Goal: Transaction & Acquisition: Purchase product/service

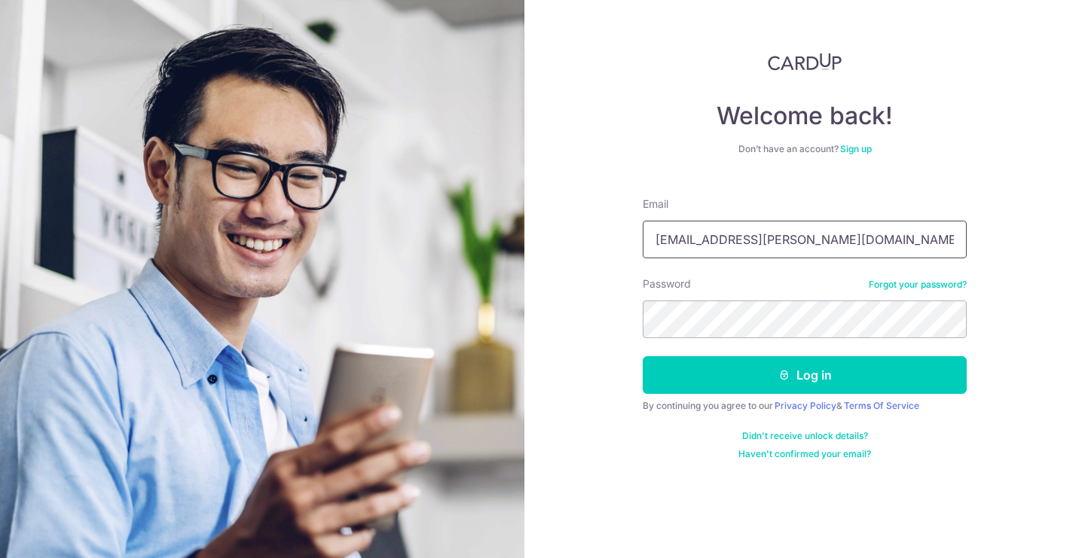
type input "csfrankie.lee@gmail.com"
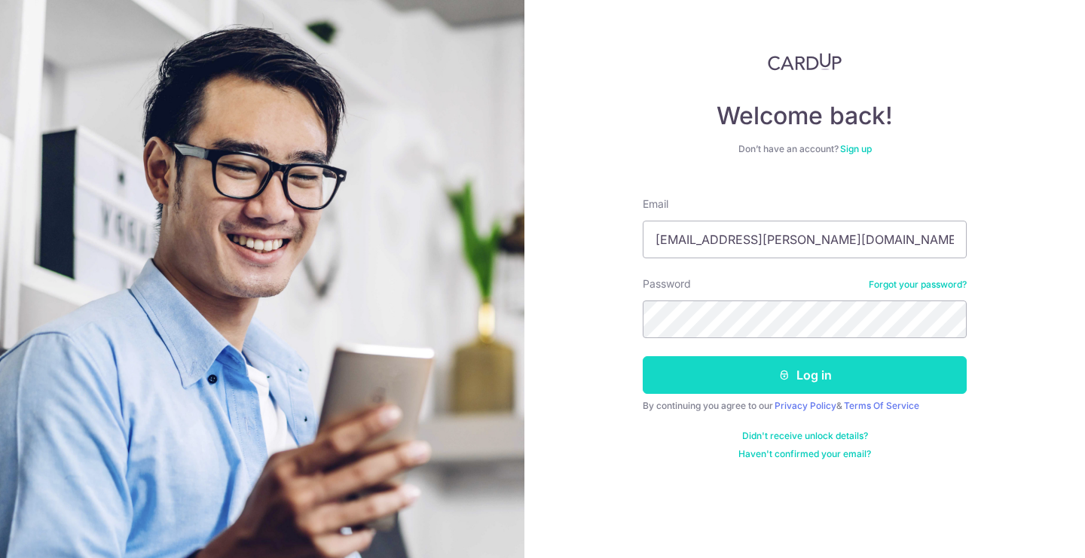
click at [788, 381] on button "Log in" at bounding box center [805, 375] width 324 height 38
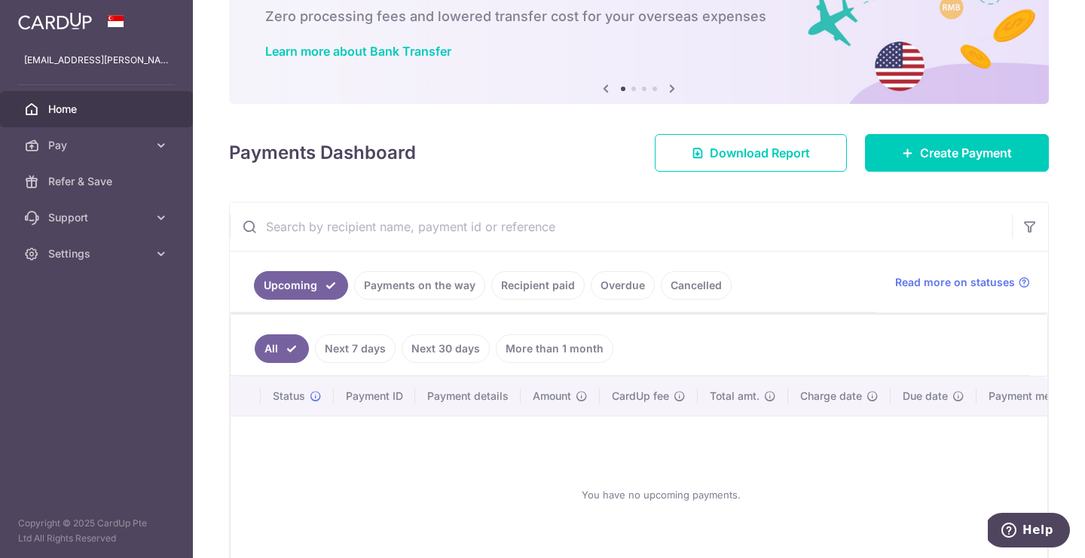
scroll to position [86, 0]
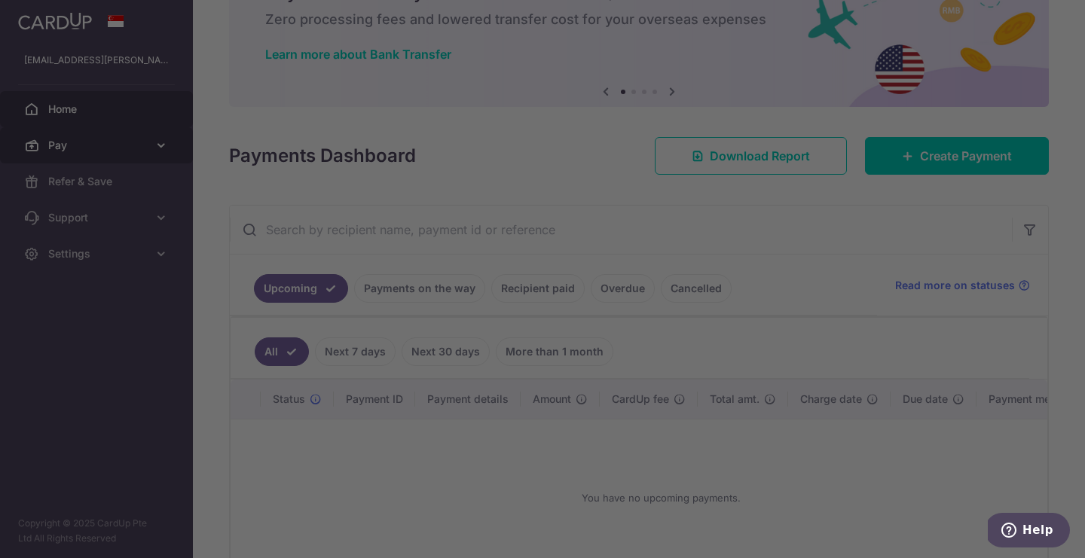
click at [91, 142] on div at bounding box center [547, 281] width 1095 height 563
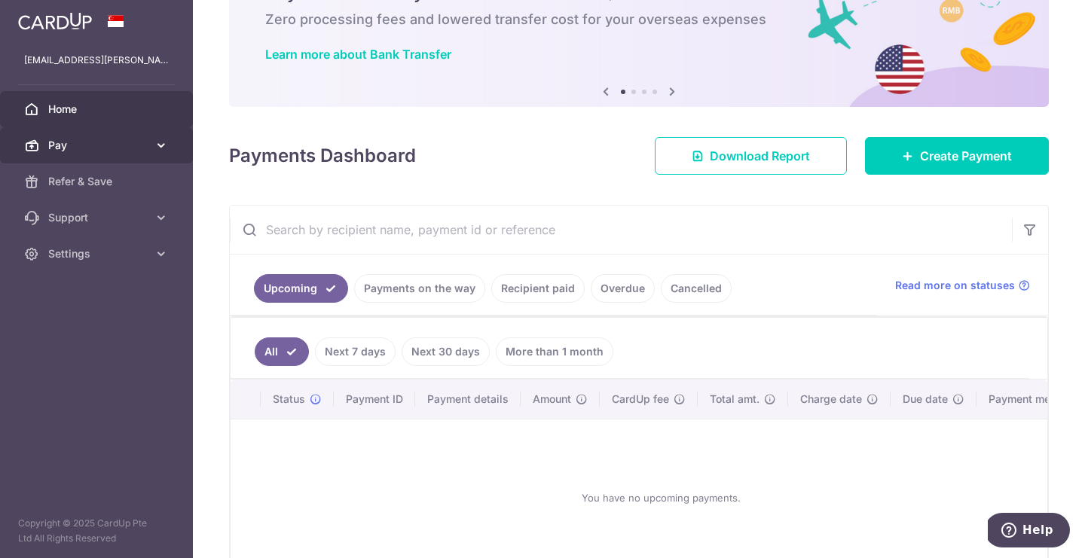
click at [99, 148] on span "Pay" at bounding box center [97, 145] width 99 height 15
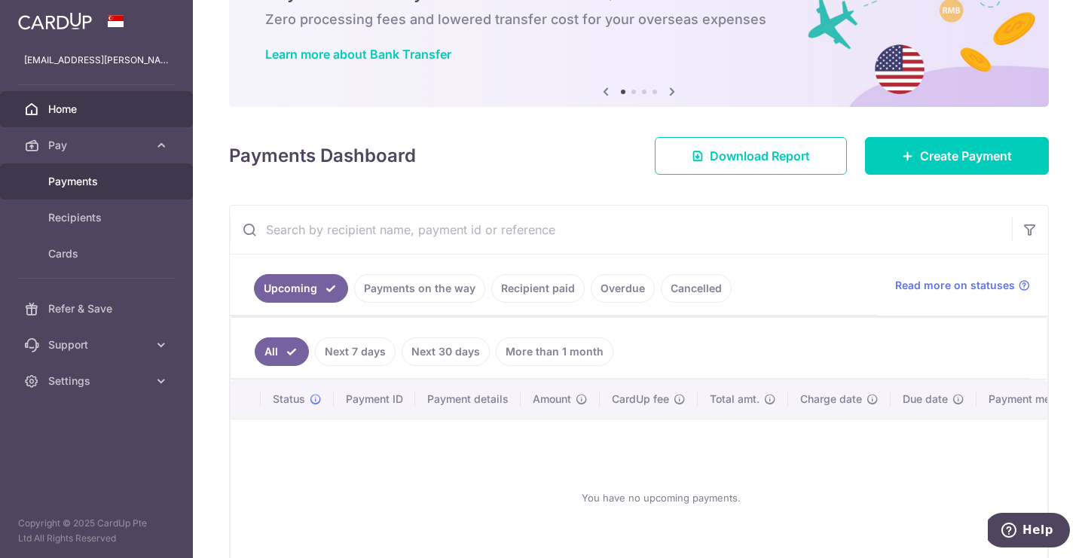
click at [91, 189] on link "Payments" at bounding box center [96, 181] width 193 height 36
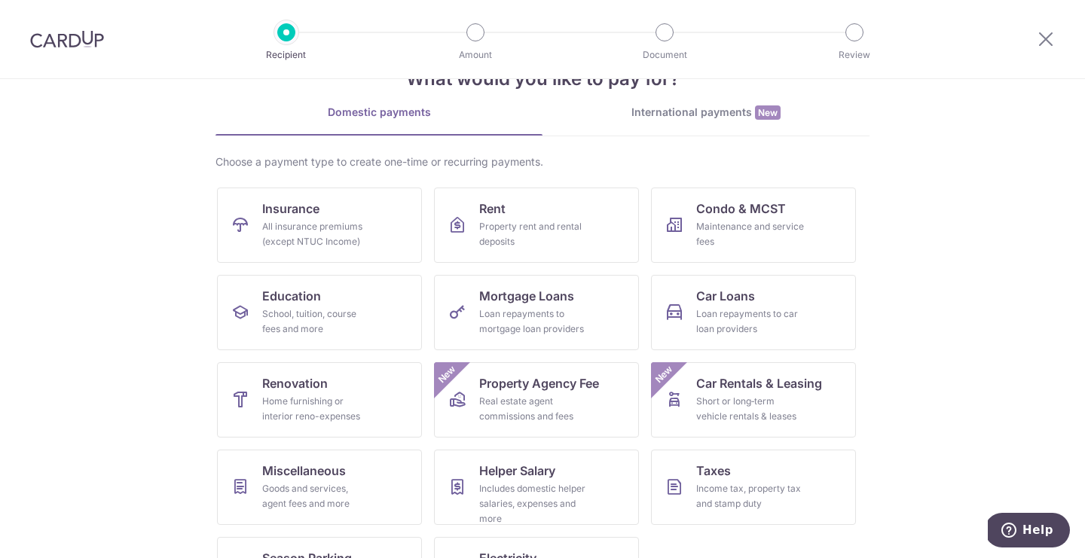
scroll to position [116, 0]
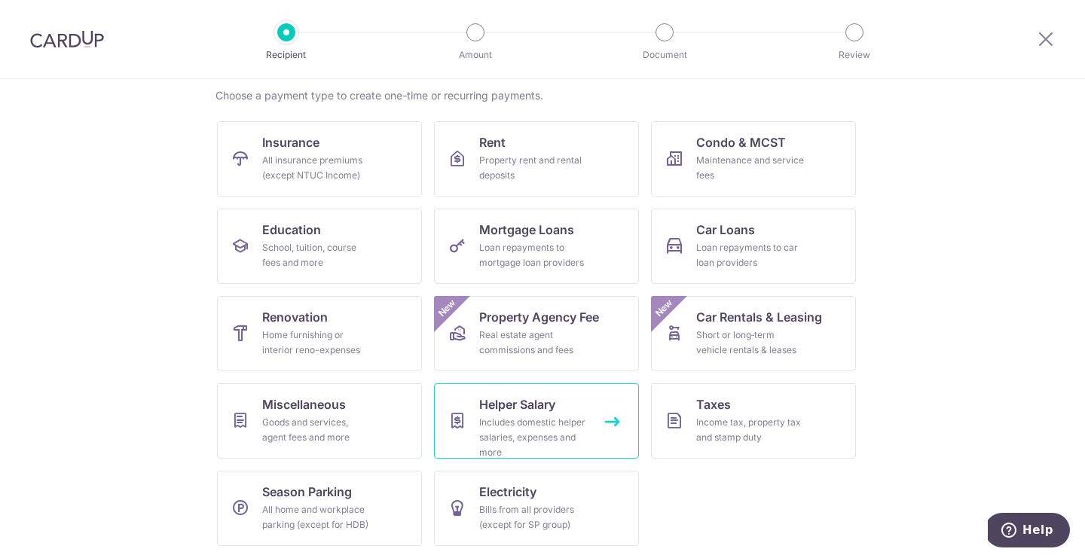
click at [529, 404] on span "Helper Salary" at bounding box center [517, 404] width 76 height 18
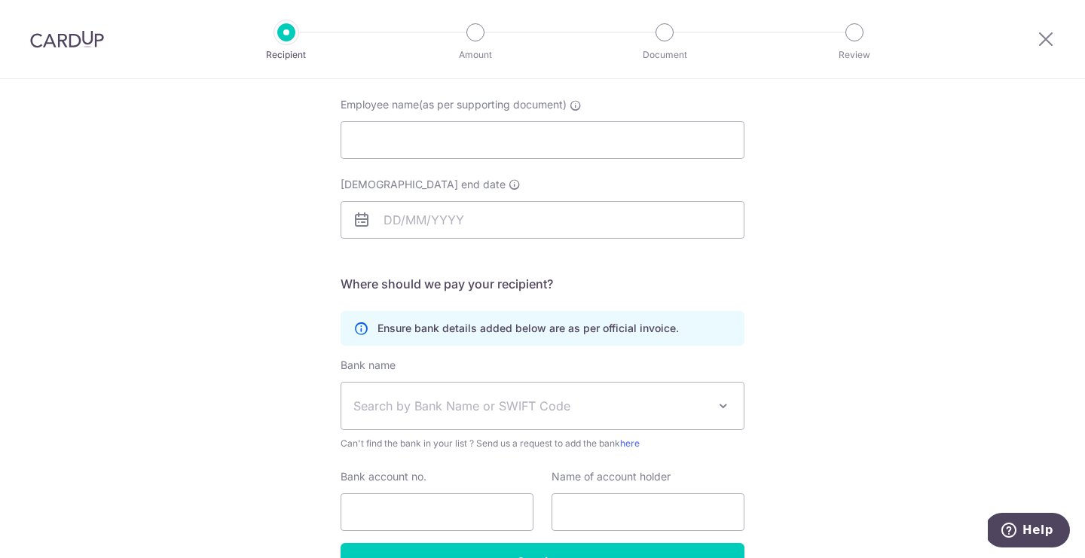
scroll to position [204, 0]
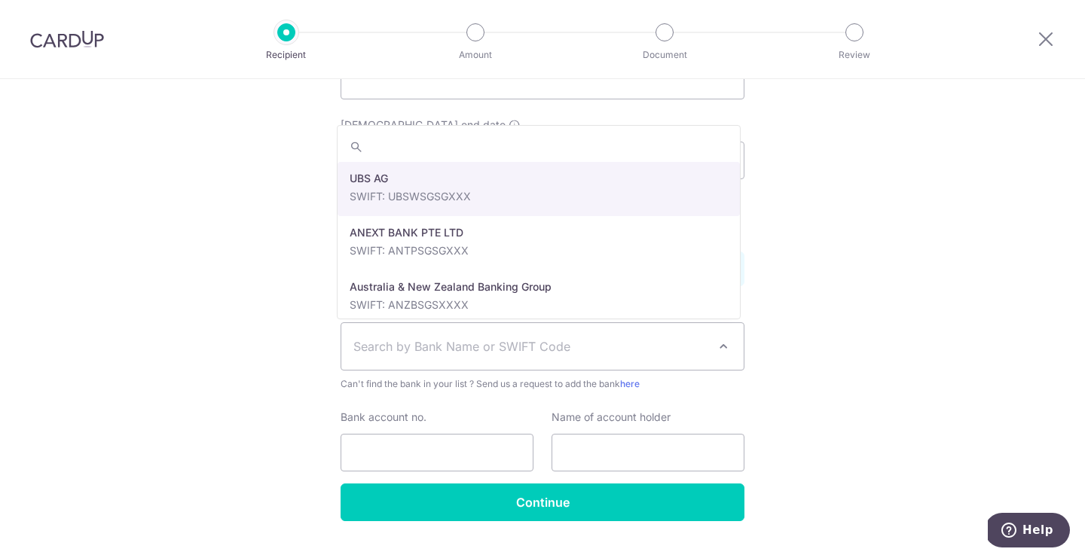
click at [515, 345] on span "Search by Bank Name or SWIFT Code" at bounding box center [530, 346] width 354 height 18
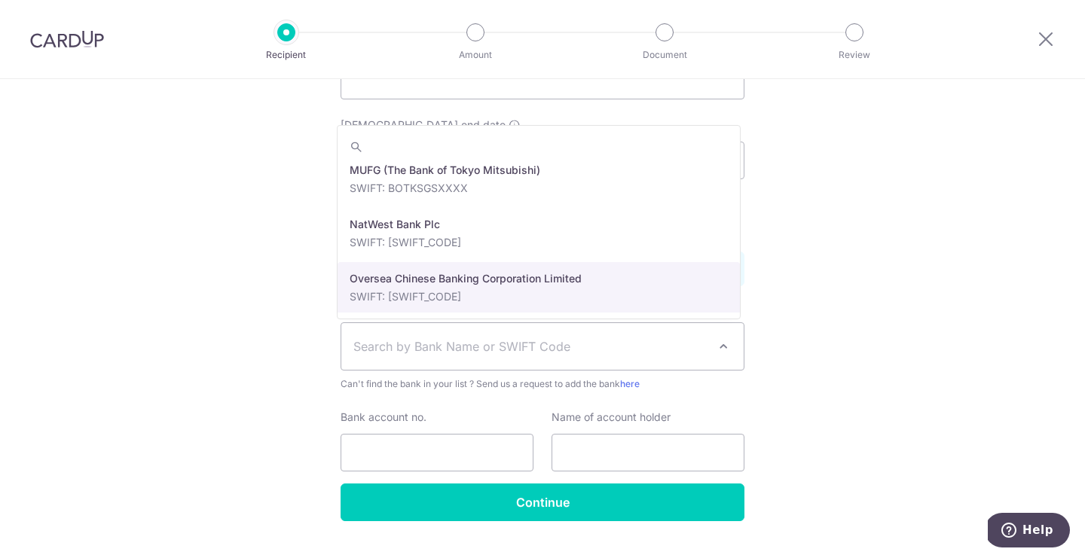
click at [267, 278] on div "Who would you like to pay? Your recipient does not need a CardUp account to rec…" at bounding box center [542, 233] width 1085 height 717
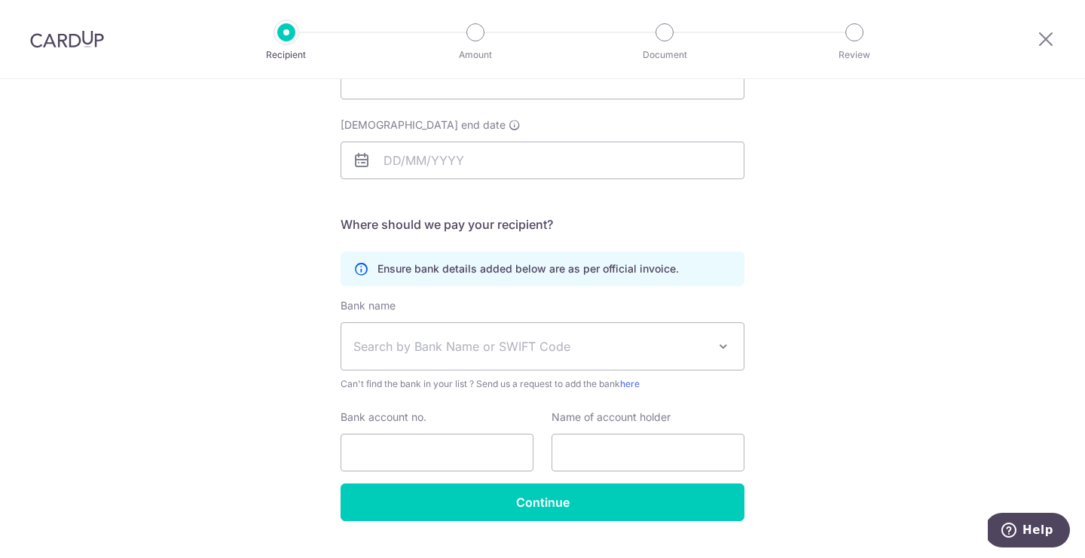
scroll to position [0, 0]
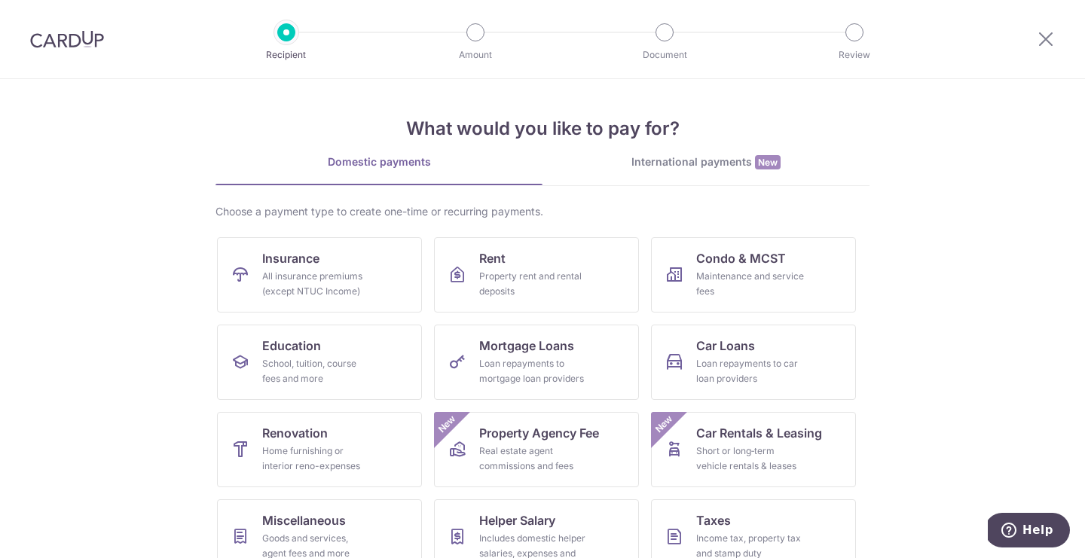
click at [713, 164] on div "International payments New" at bounding box center [705, 162] width 327 height 16
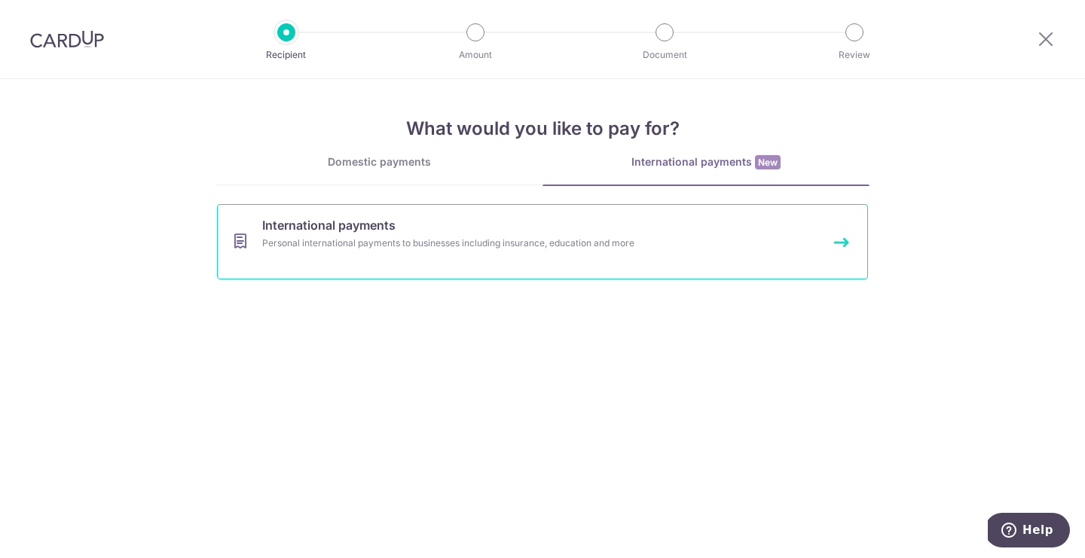
click at [500, 256] on link "International payments Personal international payments to businesses including …" at bounding box center [542, 241] width 651 height 75
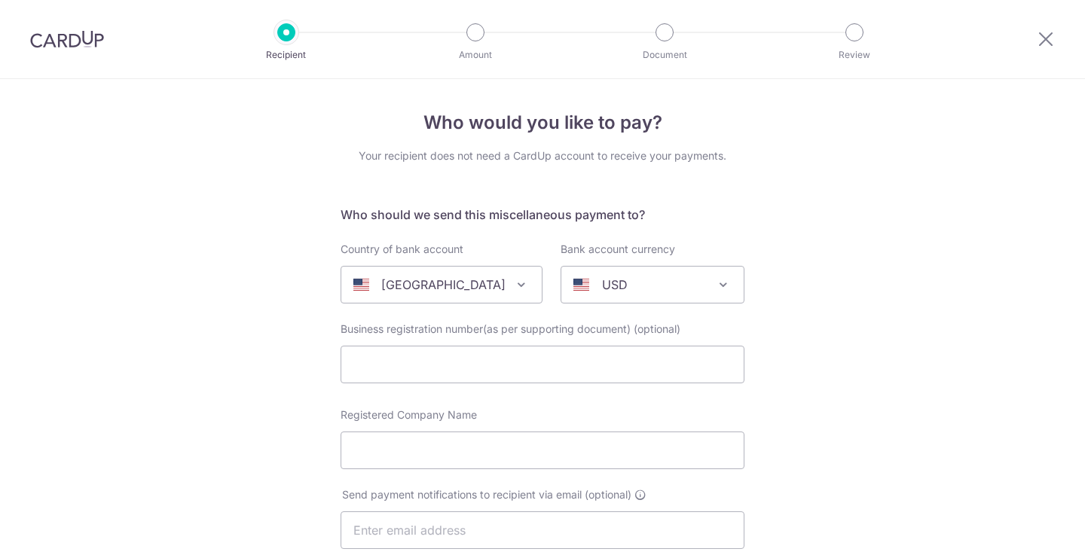
select select
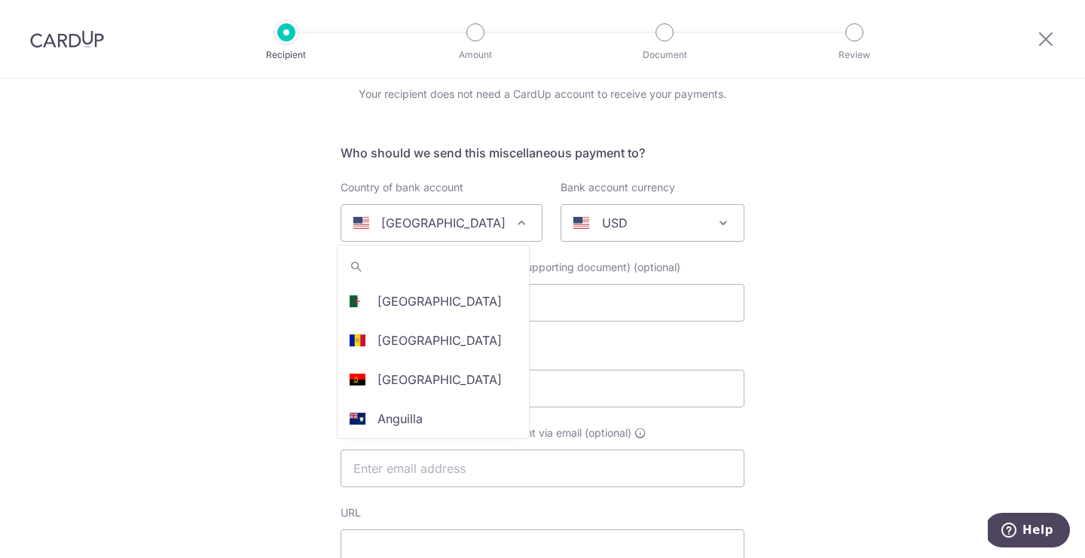
click at [424, 234] on span "United States" at bounding box center [441, 223] width 200 height 36
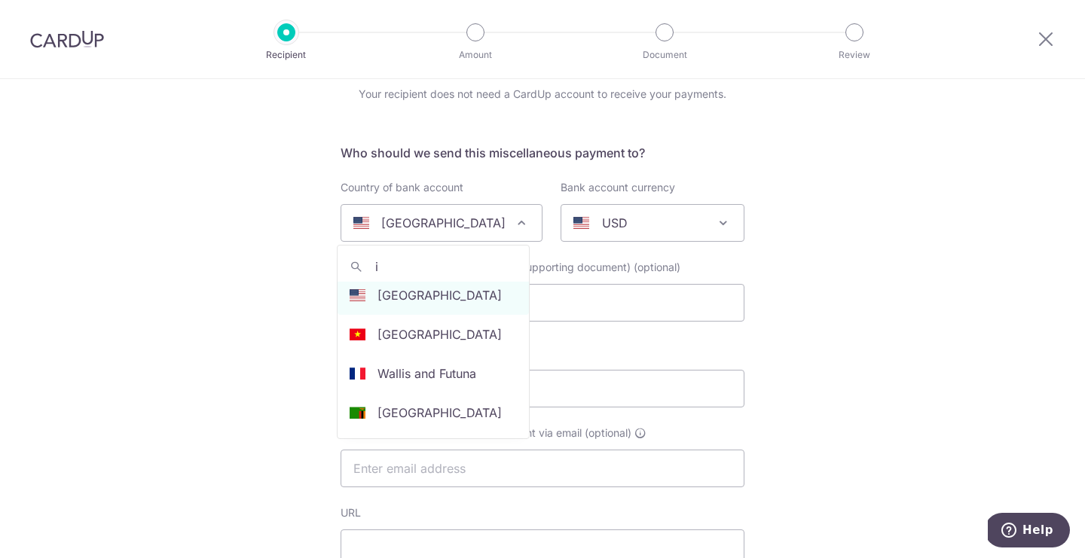
scroll to position [0, 0]
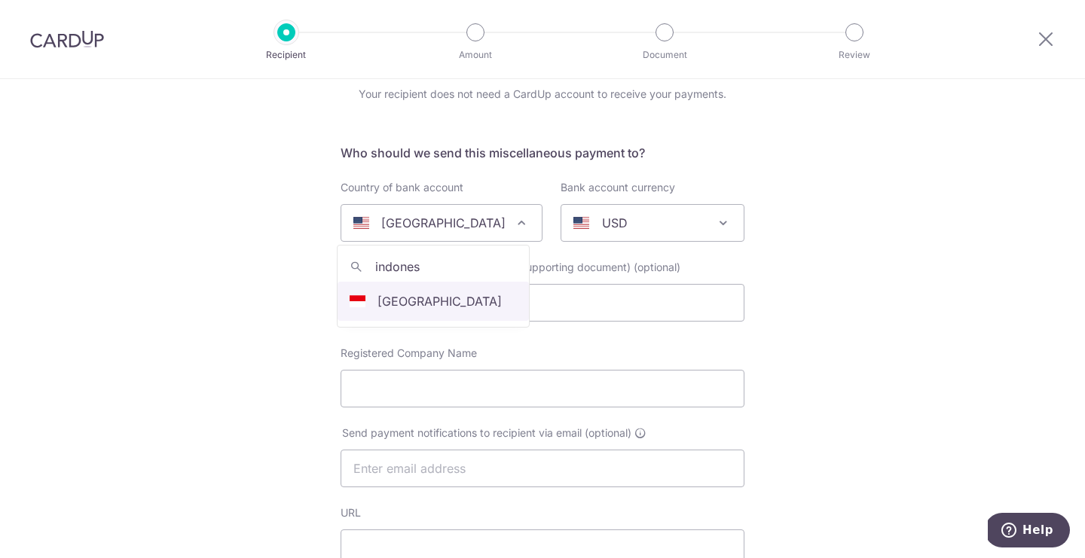
type input "indones"
select select "101"
select select "[GEOGRAPHIC_DATA]"
select select
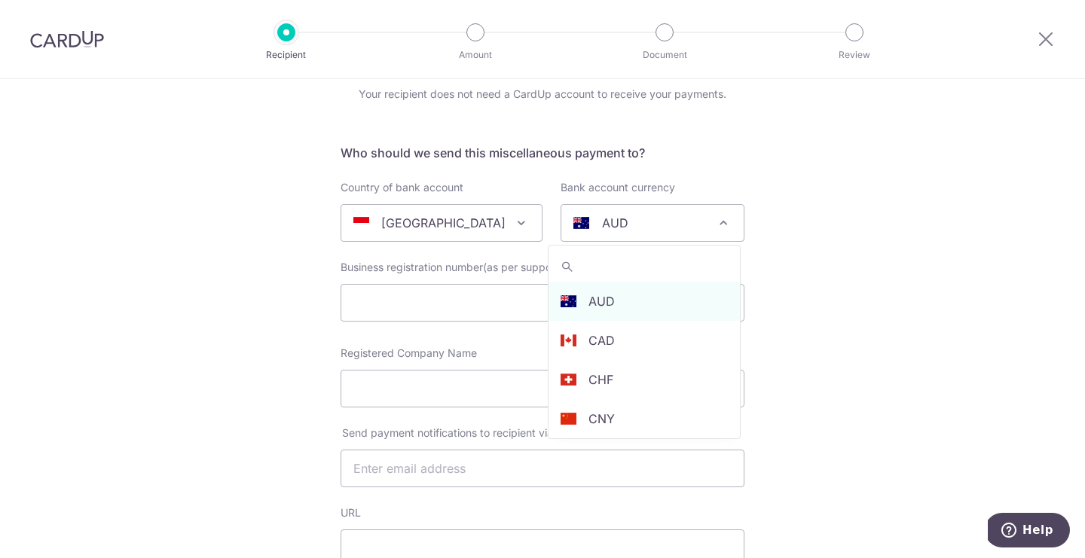
click at [611, 226] on p "AUD" at bounding box center [615, 223] width 26 height 18
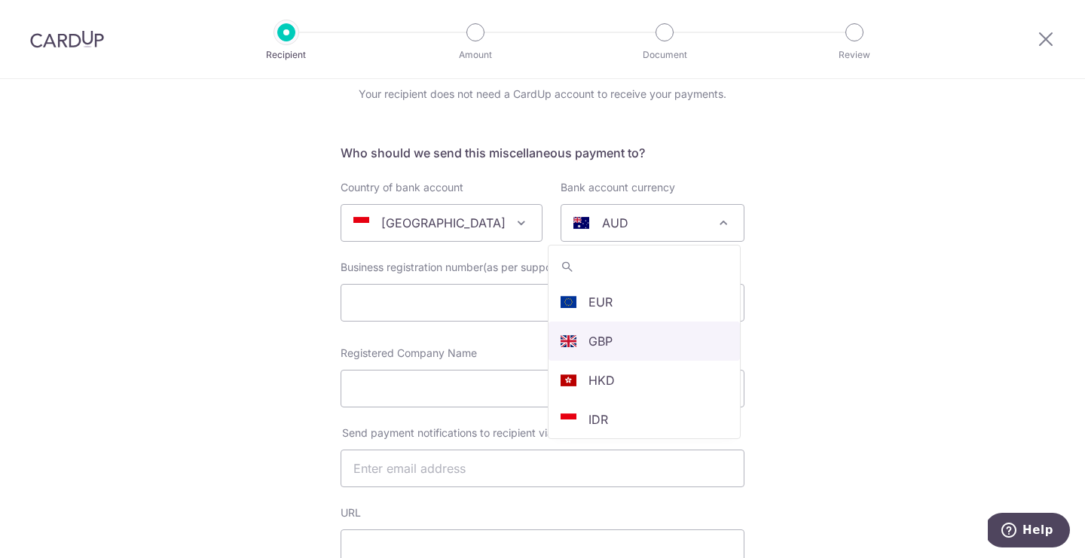
scroll to position [159, 0]
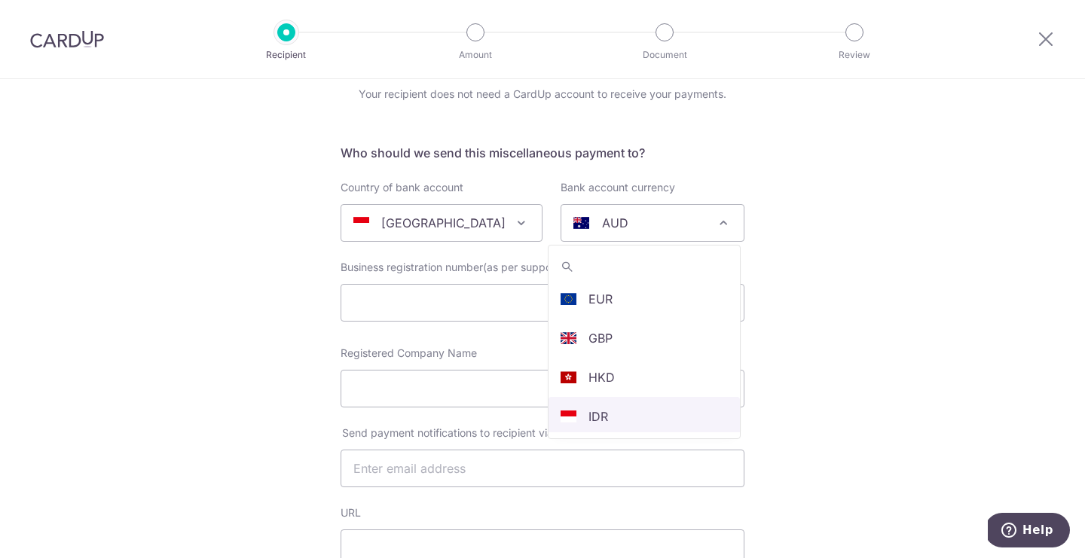
select select "9"
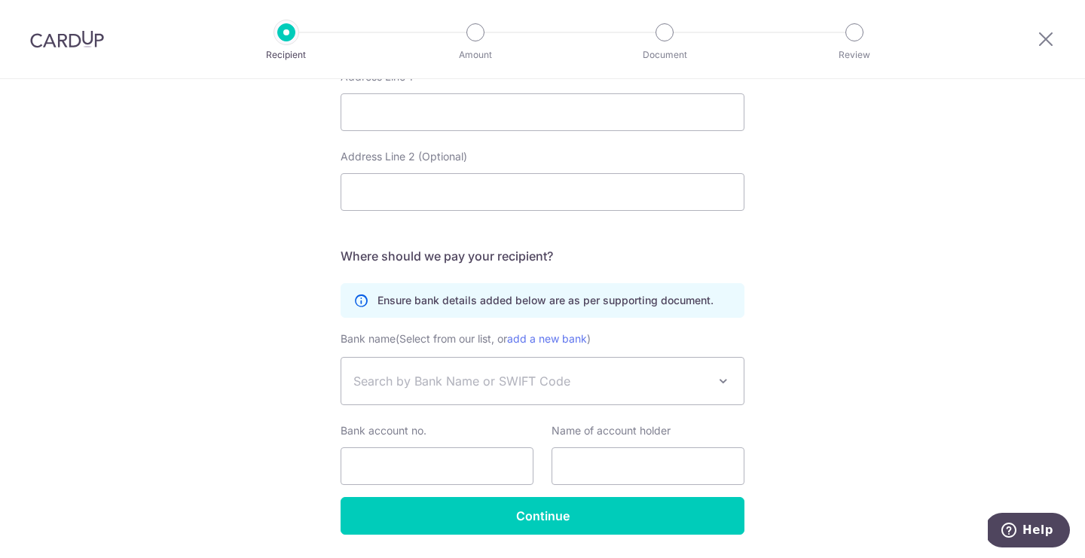
scroll to position [785, 0]
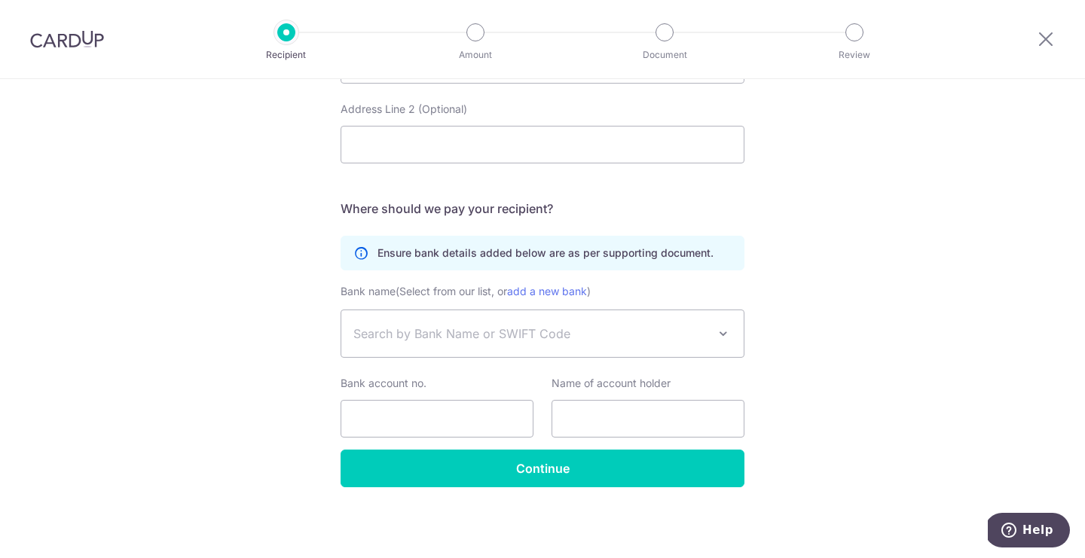
click at [394, 328] on span "Search by Bank Name or SWIFT Code" at bounding box center [530, 334] width 354 height 18
click at [1046, 36] on icon at bounding box center [1045, 38] width 18 height 19
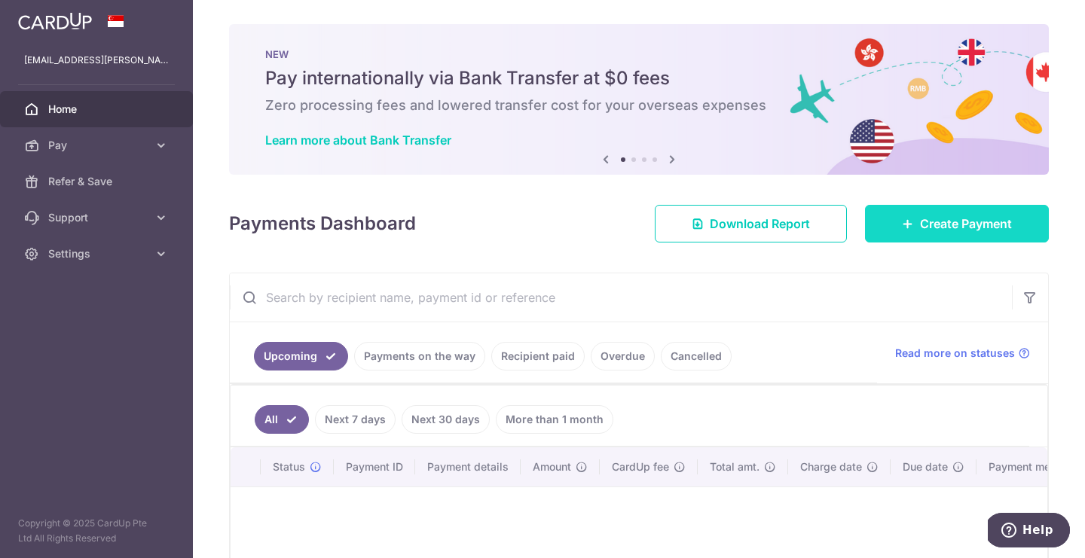
click at [945, 223] on span "Create Payment" at bounding box center [966, 224] width 92 height 18
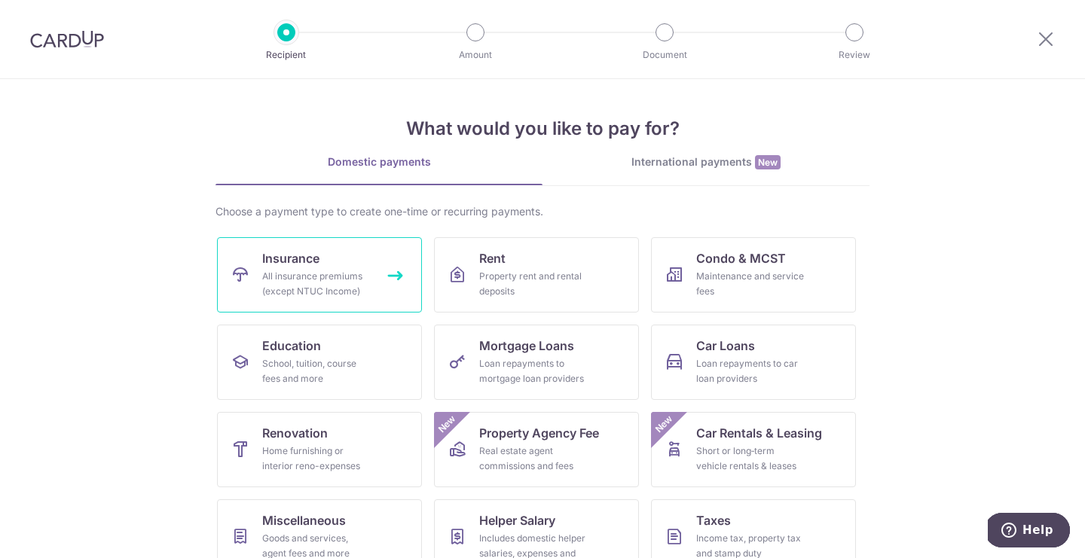
click at [295, 285] on div "All insurance premiums (except NTUC Income)" at bounding box center [316, 284] width 108 height 30
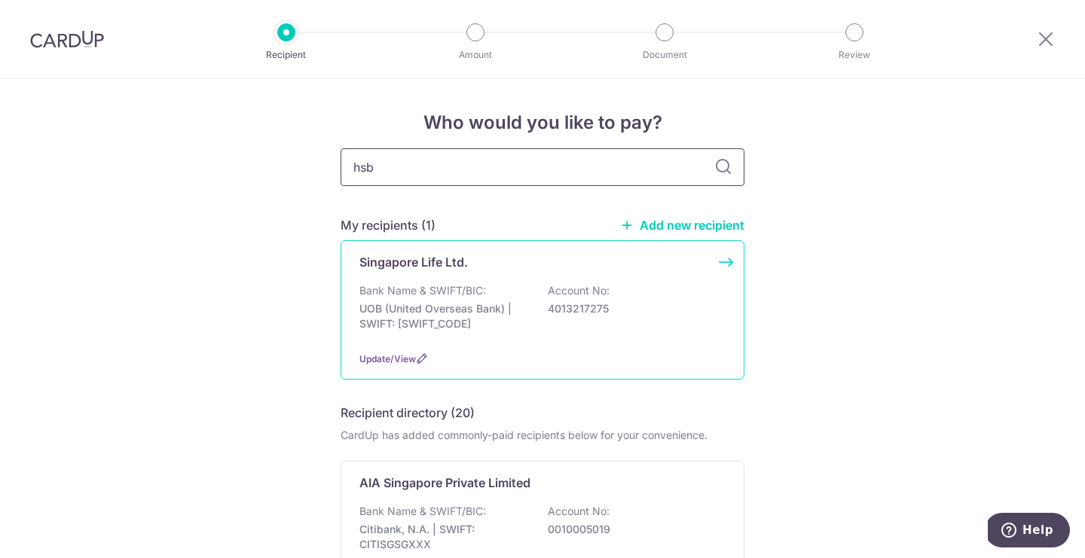
type input "hsbc"
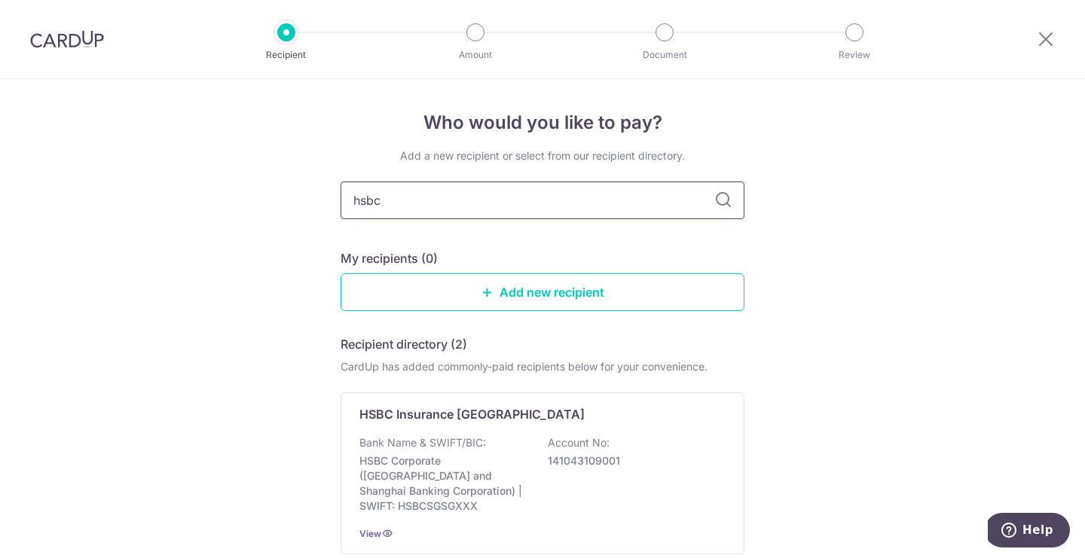
scroll to position [121, 0]
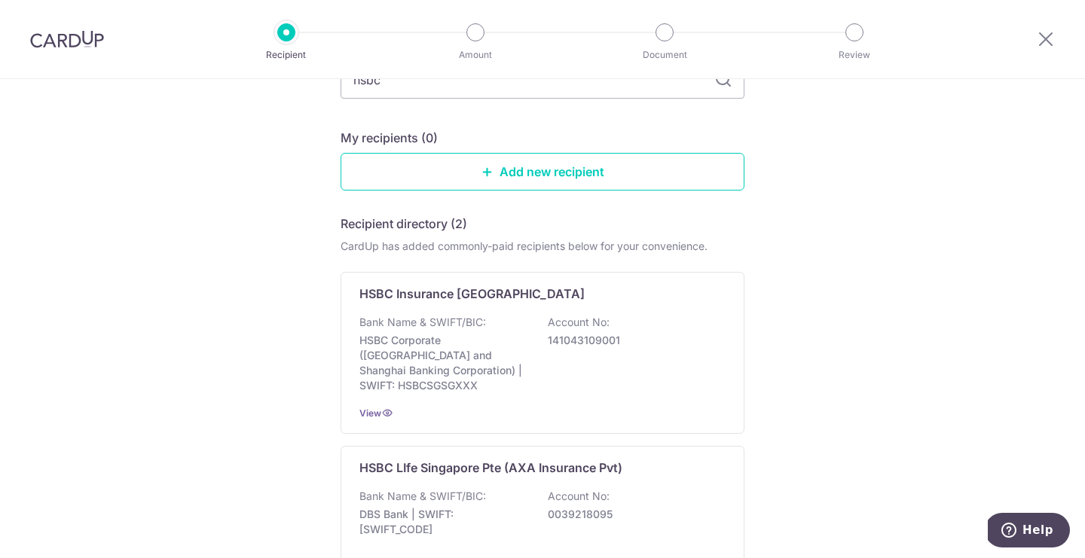
click at [1018, 519] on button "Help" at bounding box center [1027, 530] width 85 height 35
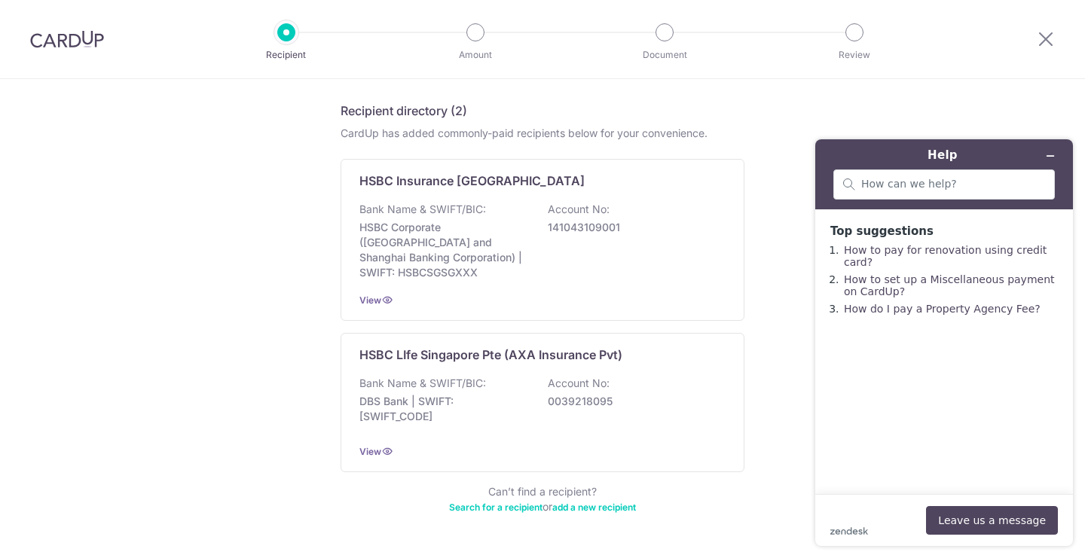
scroll to position [237, 0]
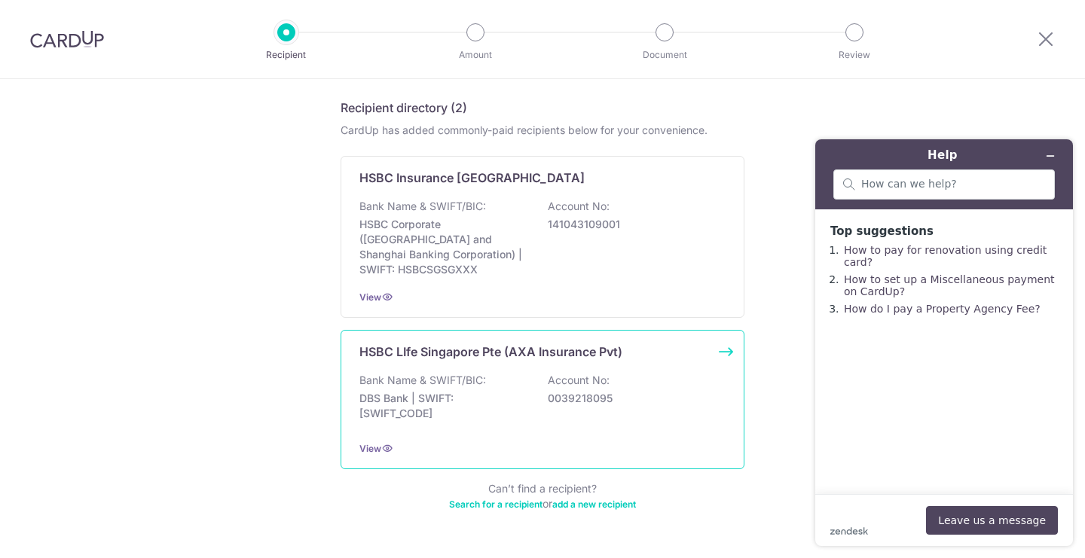
click at [704, 349] on div "HSBC LIfe Singapore Pte (AXA Insurance Pvt) Bank Name & SWIFT/BIC: DBS Bank | S…" at bounding box center [542, 399] width 404 height 139
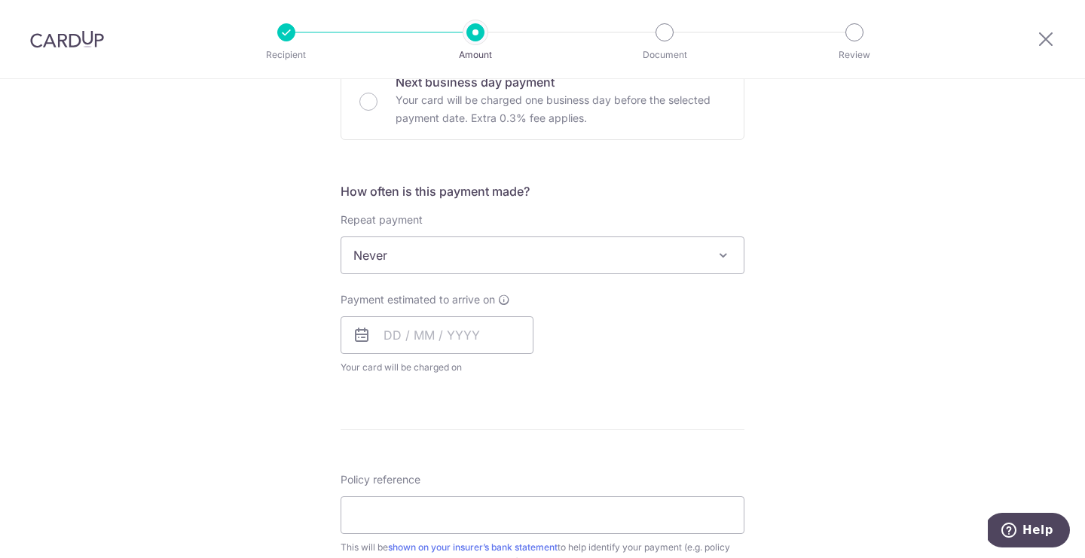
scroll to position [316, 0]
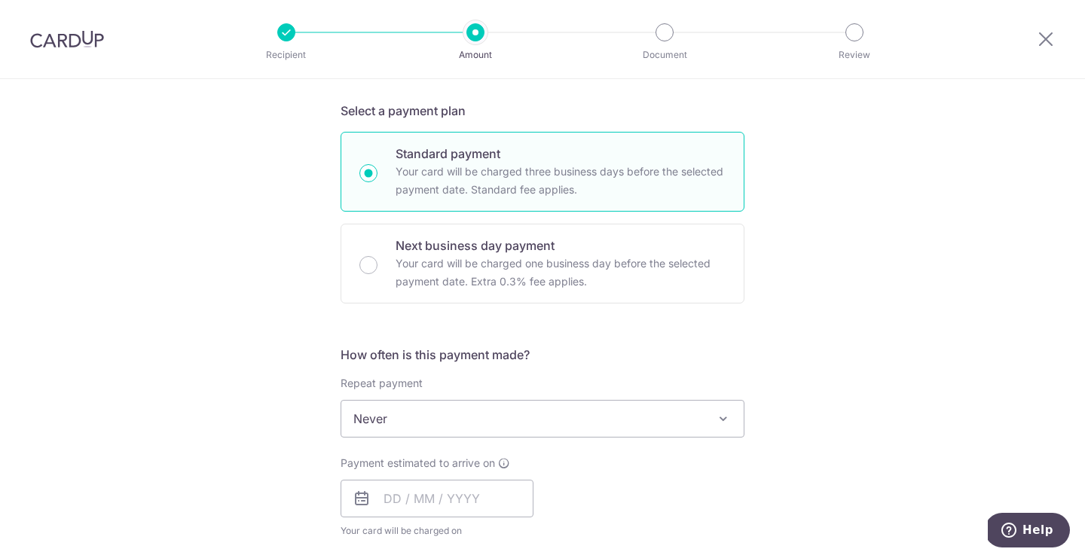
click at [1030, 531] on span "Help" at bounding box center [1037, 531] width 31 height 14
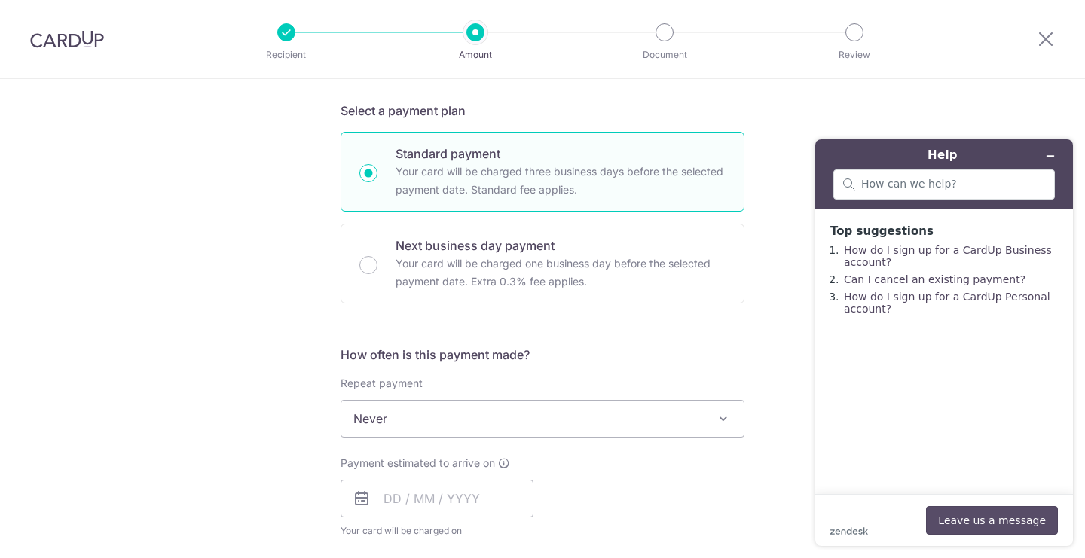
click at [975, 524] on button "Leave us a message" at bounding box center [992, 520] width 132 height 29
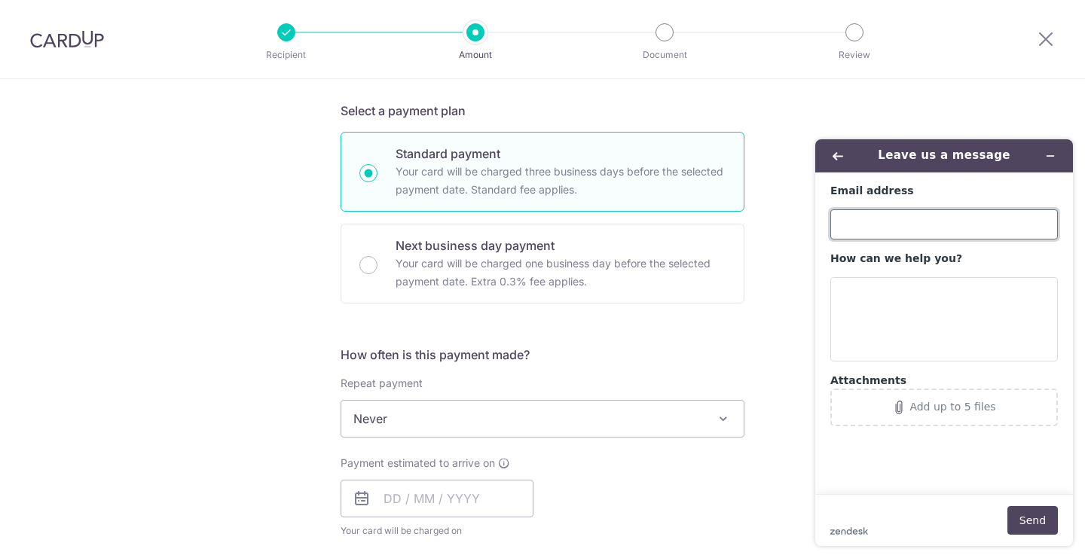
click at [869, 232] on input "Email address" at bounding box center [943, 224] width 227 height 30
click at [933, 230] on input "csfrankie.[PERSON_NAME]" at bounding box center [943, 224] width 227 height 30
type input "[EMAIL_ADDRESS][PERSON_NAME][DOMAIN_NAME]"
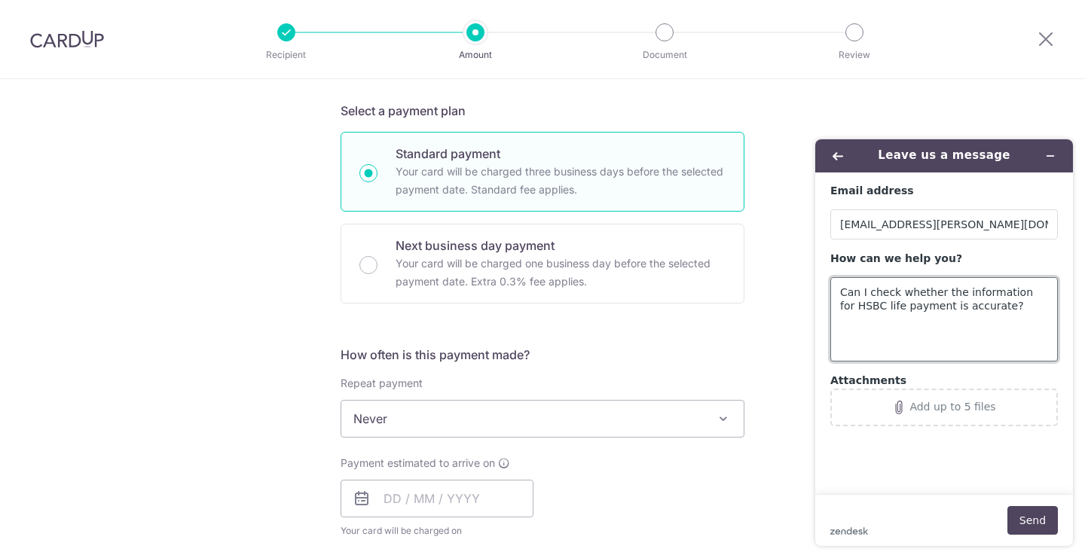
click at [933, 305] on textarea "Can I check whether the information for HSBC life payment is accurate?" at bounding box center [943, 319] width 227 height 84
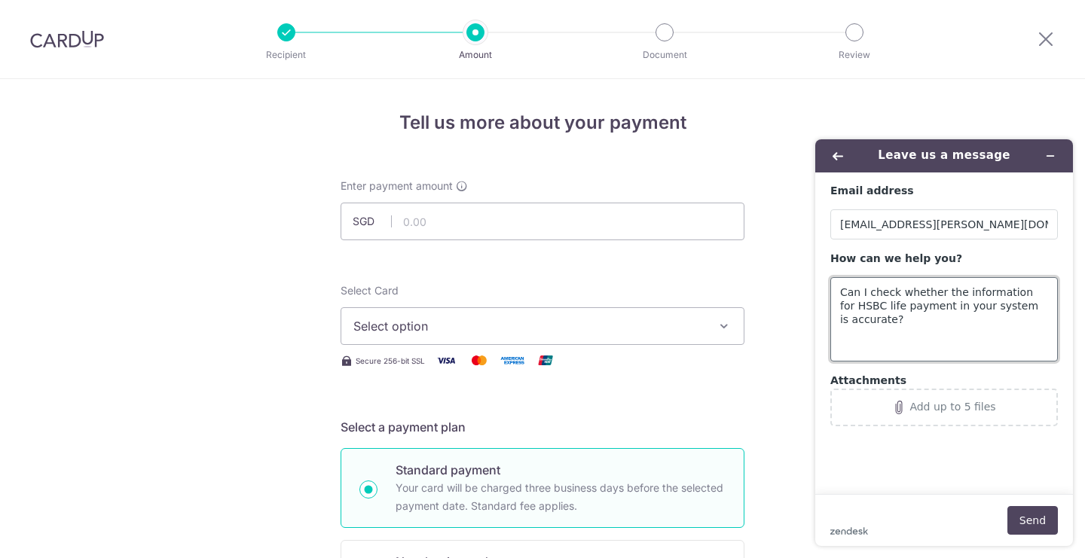
click at [896, 290] on textarea "Can I check whether the information for HSBC life payment in your system is acc…" at bounding box center [943, 319] width 227 height 84
drag, startPoint x: 951, startPoint y: 307, endPoint x: 1023, endPoint y: 342, distance: 79.5
click at [1023, 342] on textarea "Can I confirm the bank information for HSBC Life is correct? whether the inform…" at bounding box center [943, 319] width 227 height 84
click at [839, 289] on textarea "Can I confirm the bank information for HSBC Life is correct?" at bounding box center [943, 319] width 227 height 84
type textarea "Hi, can I confirm the bank information for HSBC Life is correct?"
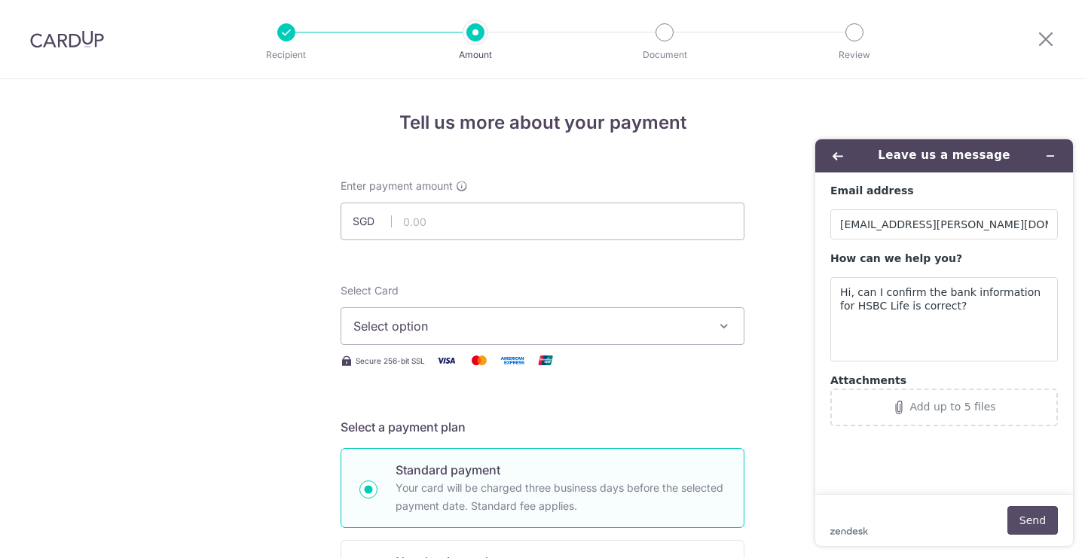
click at [1022, 518] on button "Send" at bounding box center [1032, 520] width 50 height 29
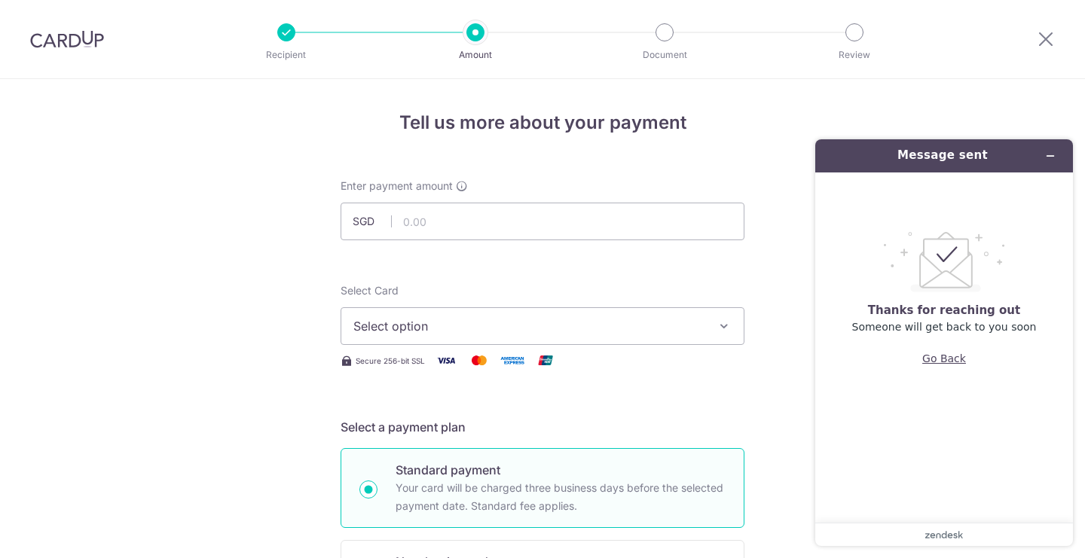
click at [949, 352] on button "Go Back" at bounding box center [944, 358] width 44 height 29
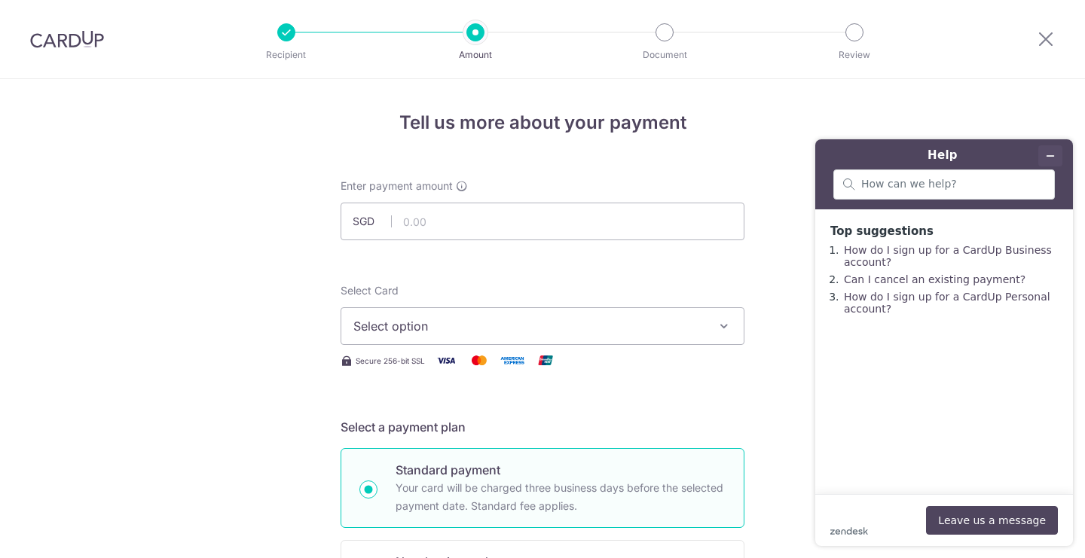
click at [1049, 153] on icon "Minimise widget" at bounding box center [1050, 156] width 11 height 11
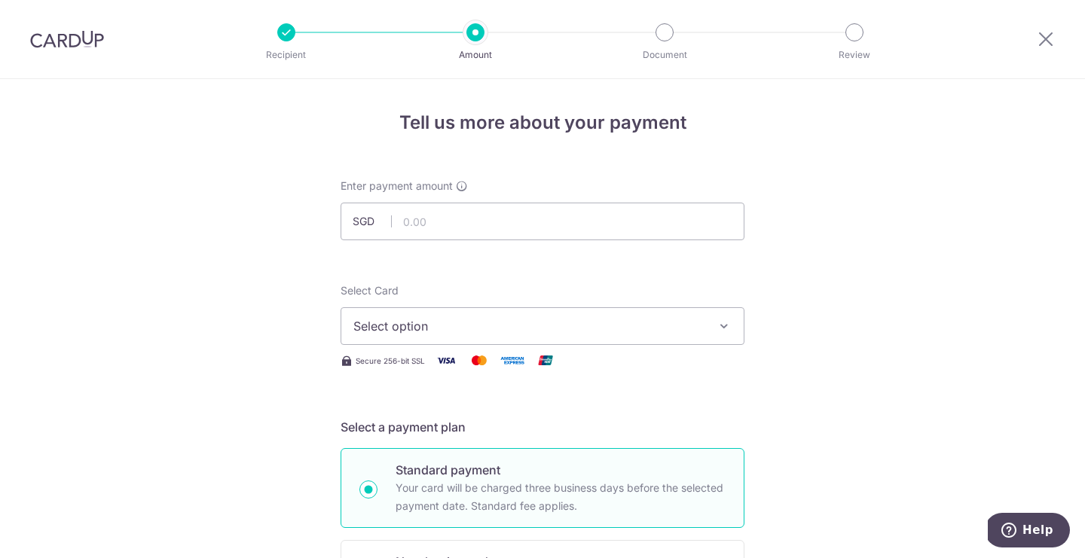
click at [1047, 36] on icon at bounding box center [1045, 38] width 18 height 19
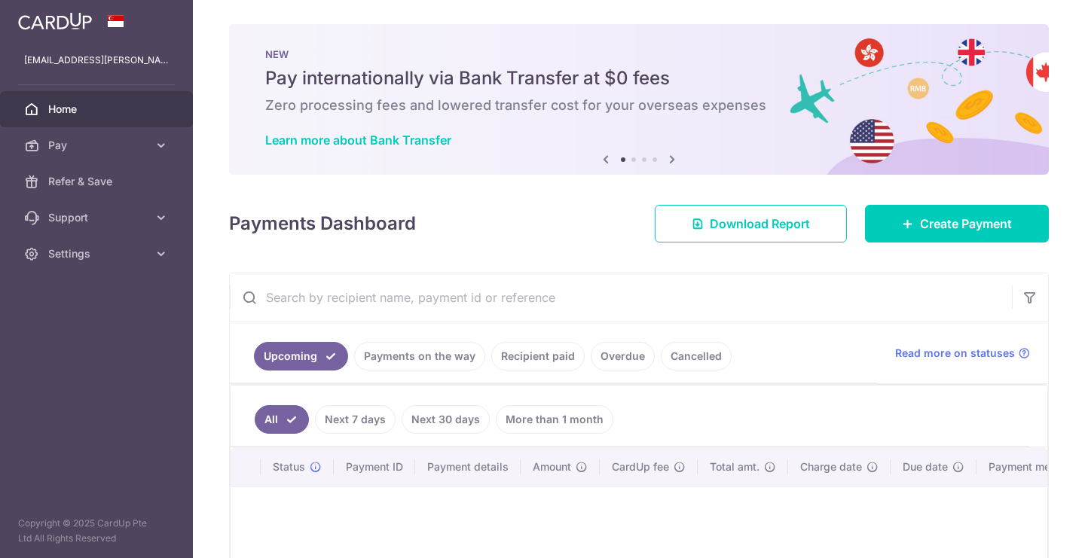
scroll to position [23, 0]
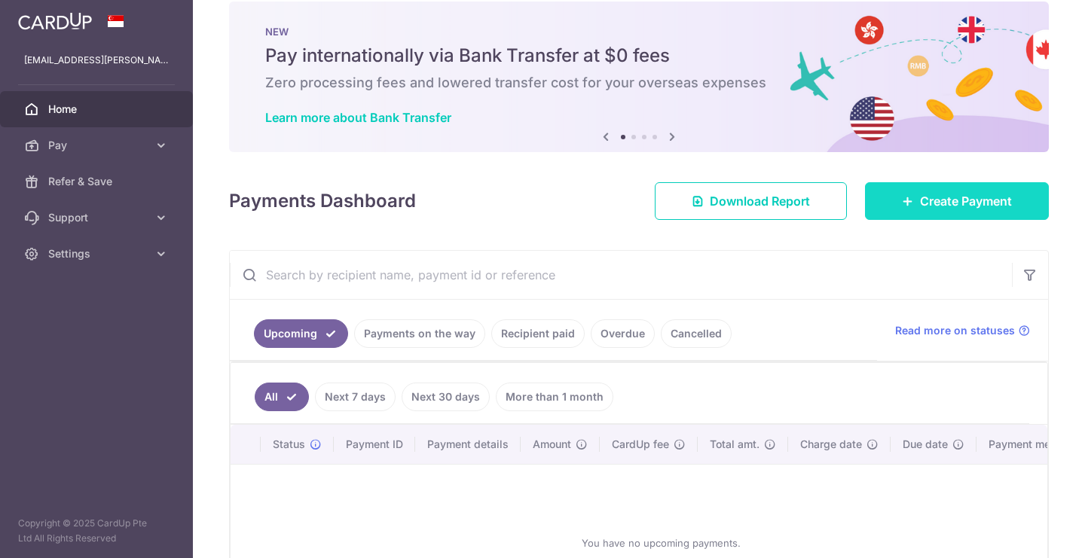
click at [967, 204] on span "Create Payment" at bounding box center [966, 201] width 92 height 18
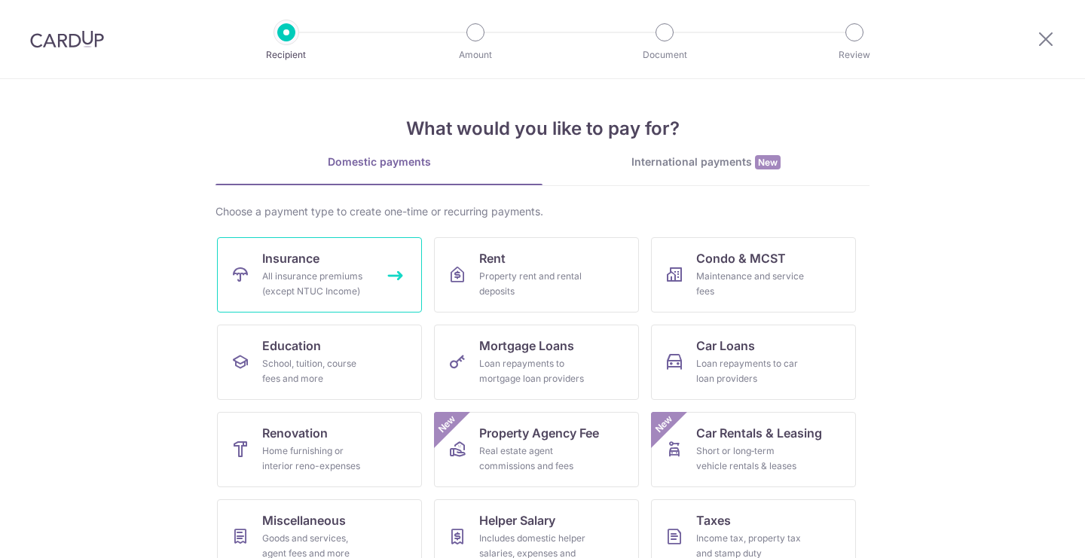
click at [308, 279] on div "All insurance premiums (except NTUC Income)" at bounding box center [316, 284] width 108 height 30
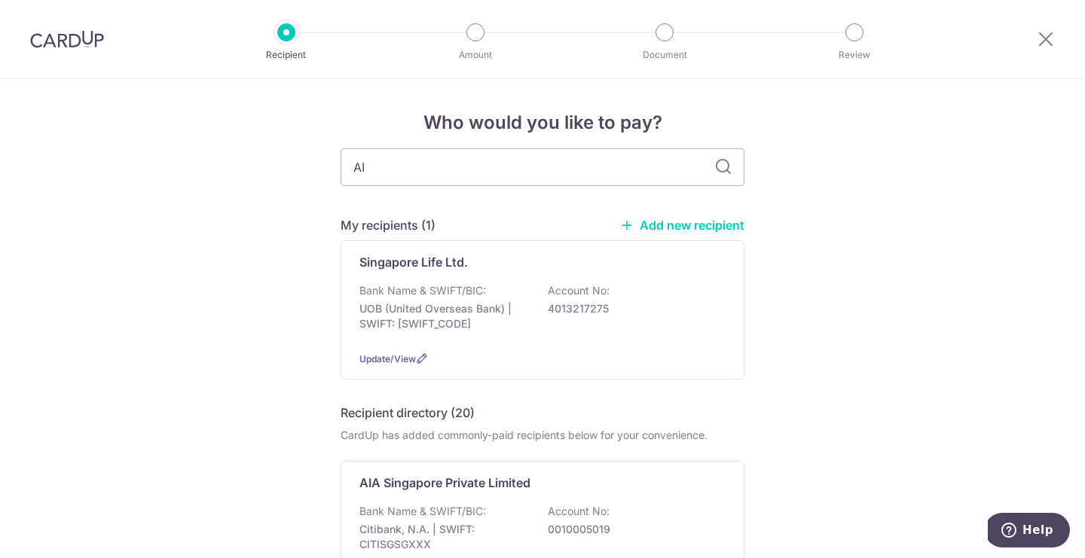
type input "AIA"
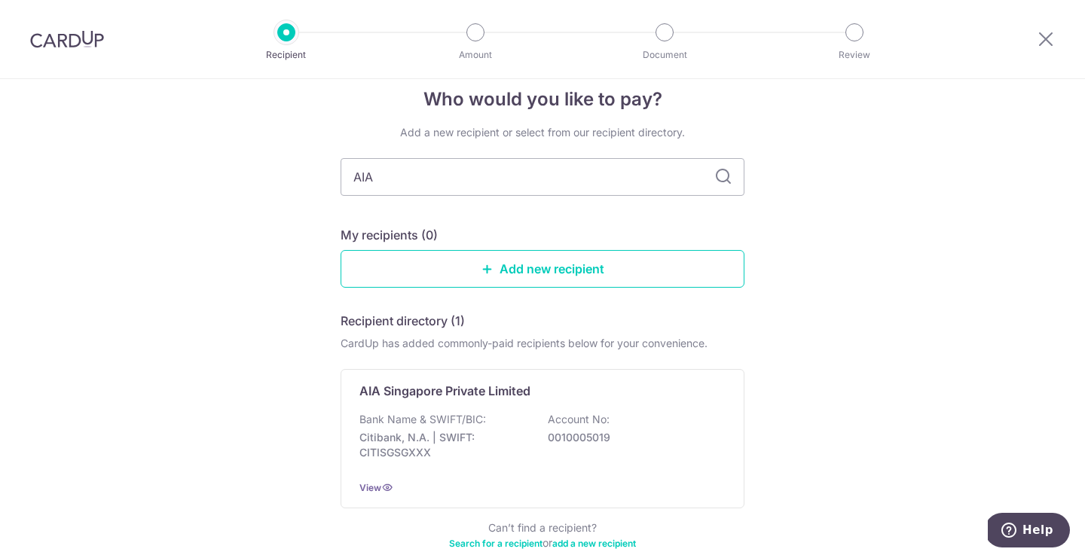
scroll to position [105, 0]
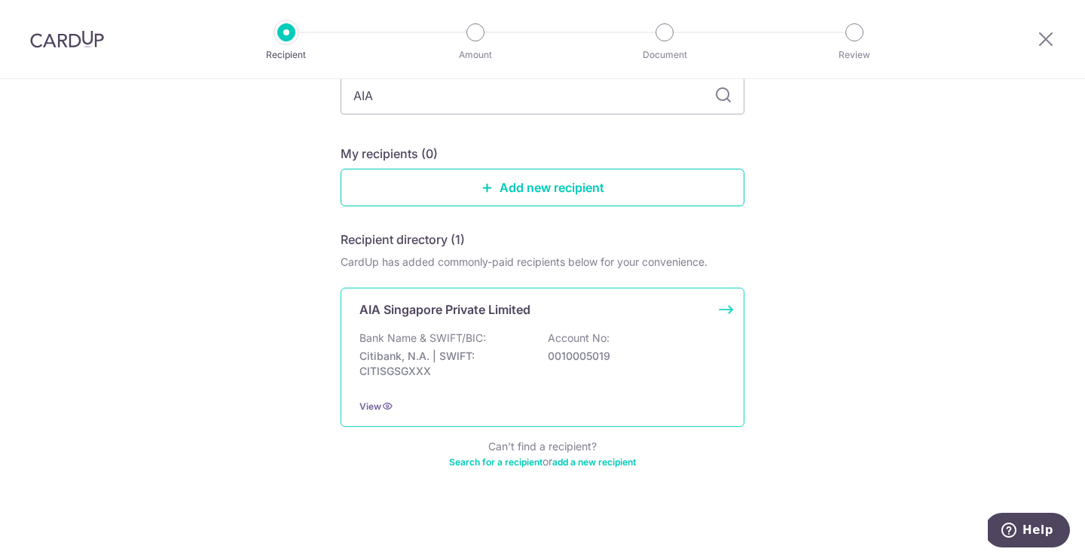
click at [515, 382] on div "Bank Name & SWIFT/BIC: Citibank, N.A. | SWIFT: CITISGSGXXX Account No: 00100050…" at bounding box center [542, 359] width 366 height 56
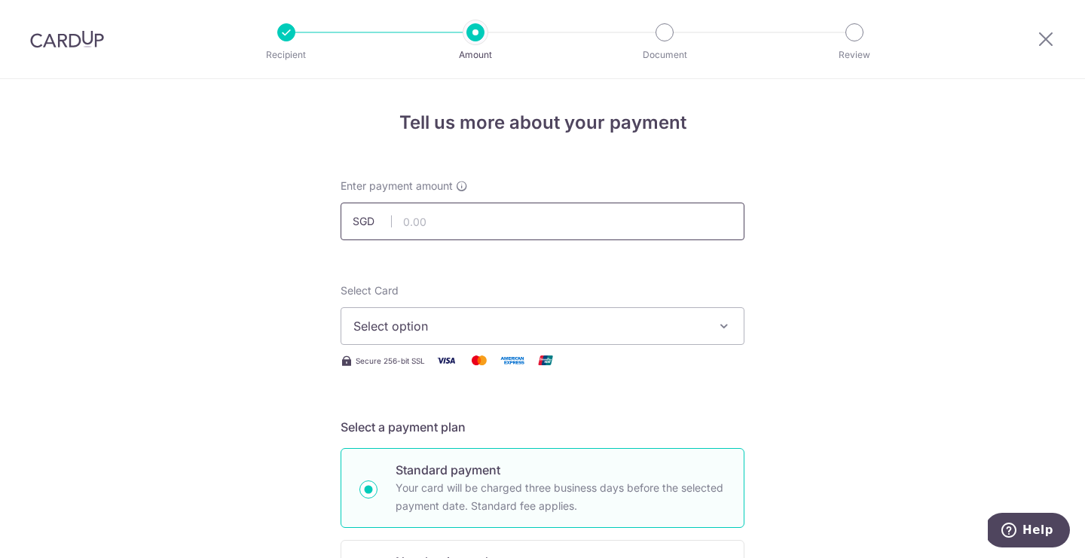
click at [431, 225] on input "text" at bounding box center [542, 222] width 404 height 38
type input "900.50"
click at [364, 322] on span "Select option" at bounding box center [528, 326] width 351 height 18
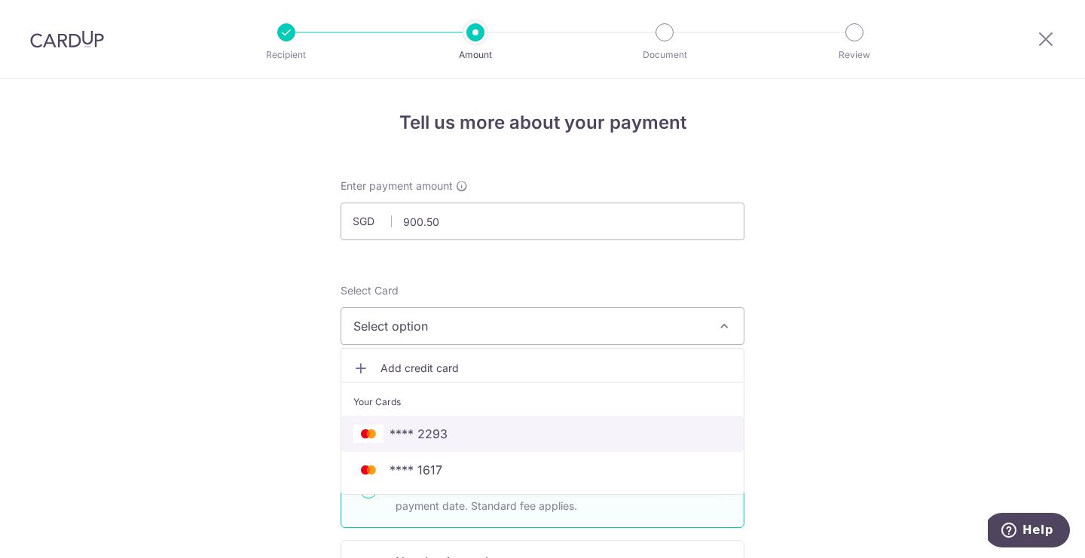
click at [408, 436] on span "**** 2293" at bounding box center [418, 434] width 58 height 18
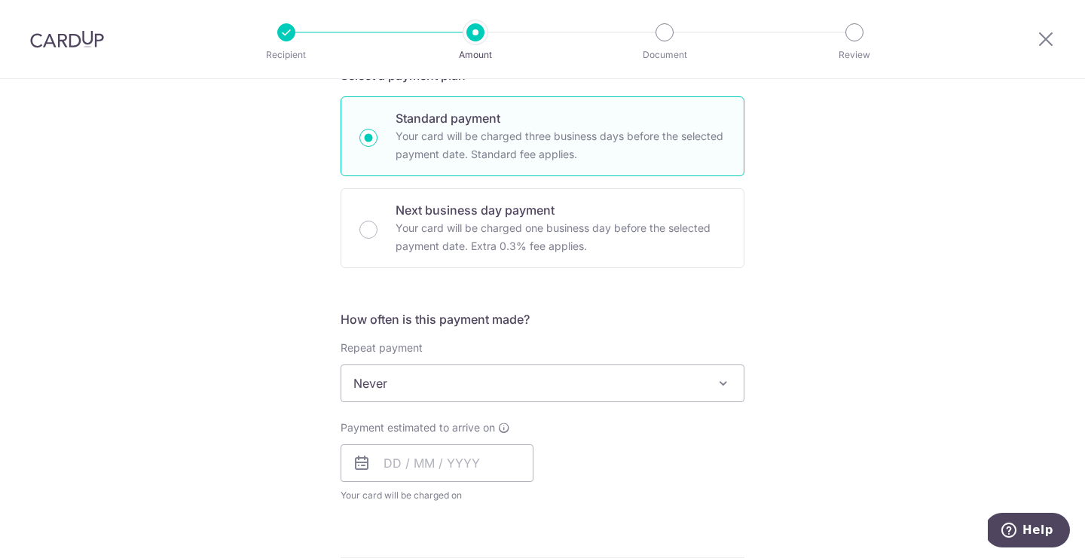
scroll to position [432, 0]
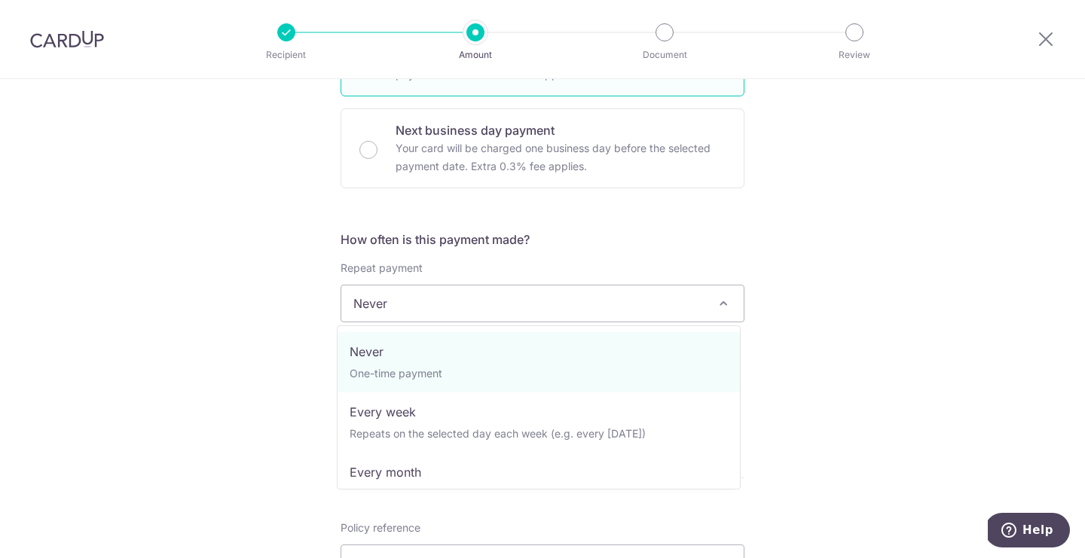
click at [492, 300] on span "Never" at bounding box center [542, 303] width 402 height 36
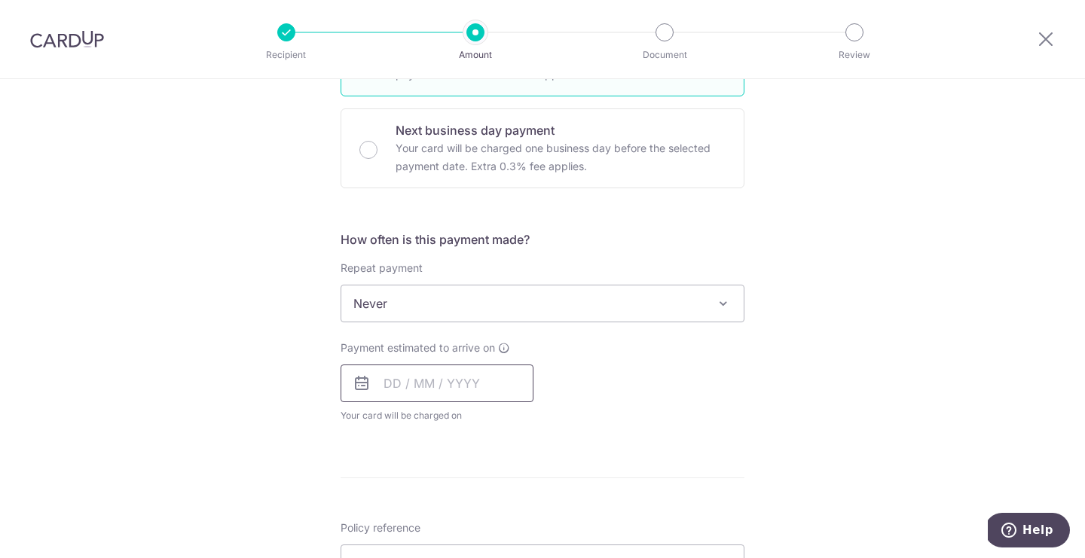
scroll to position [435, 0]
click at [387, 387] on input "text" at bounding box center [436, 381] width 193 height 38
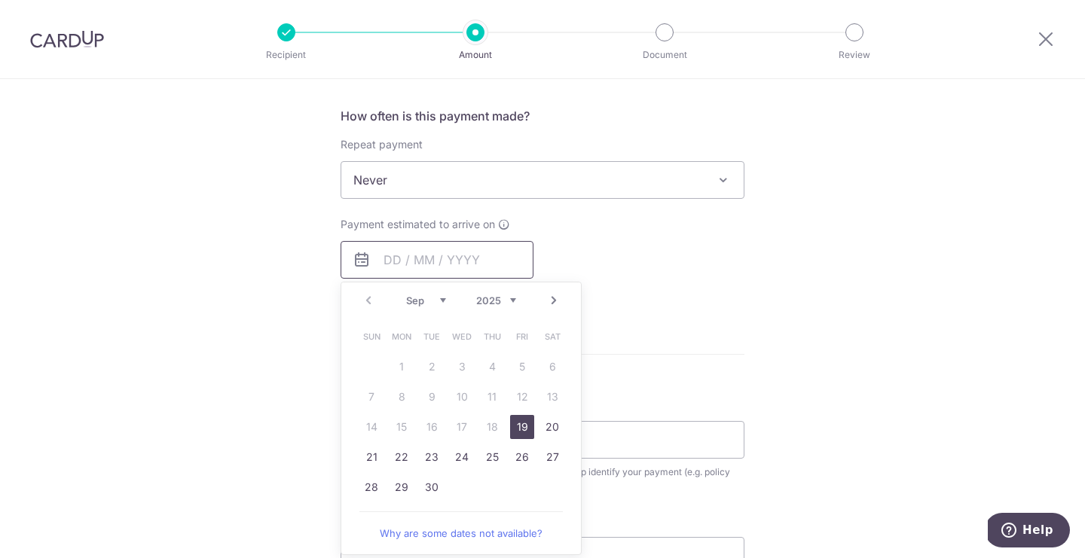
scroll to position [672, 0]
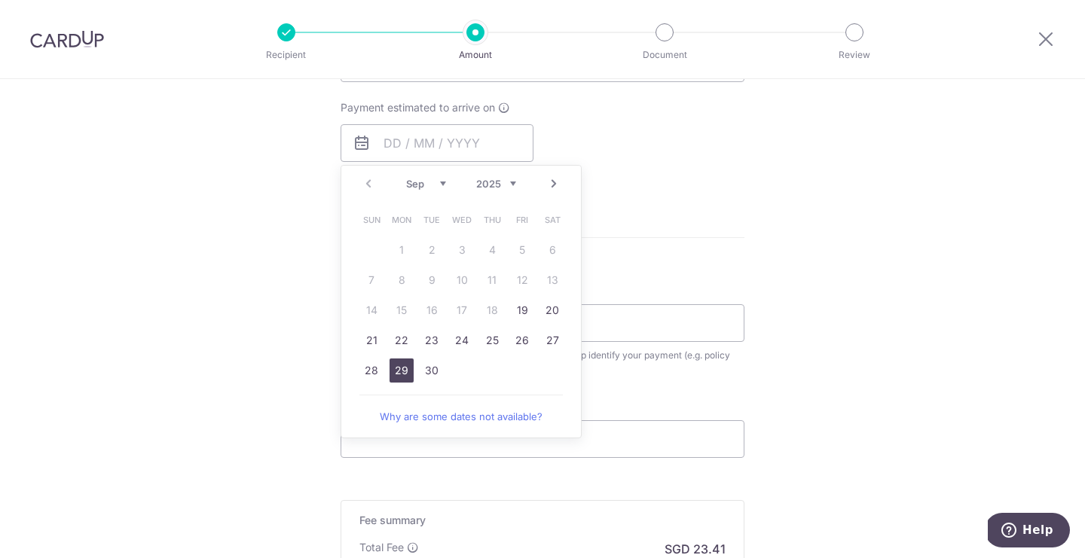
click at [401, 370] on link "29" at bounding box center [401, 371] width 24 height 24
type input "[DATE]"
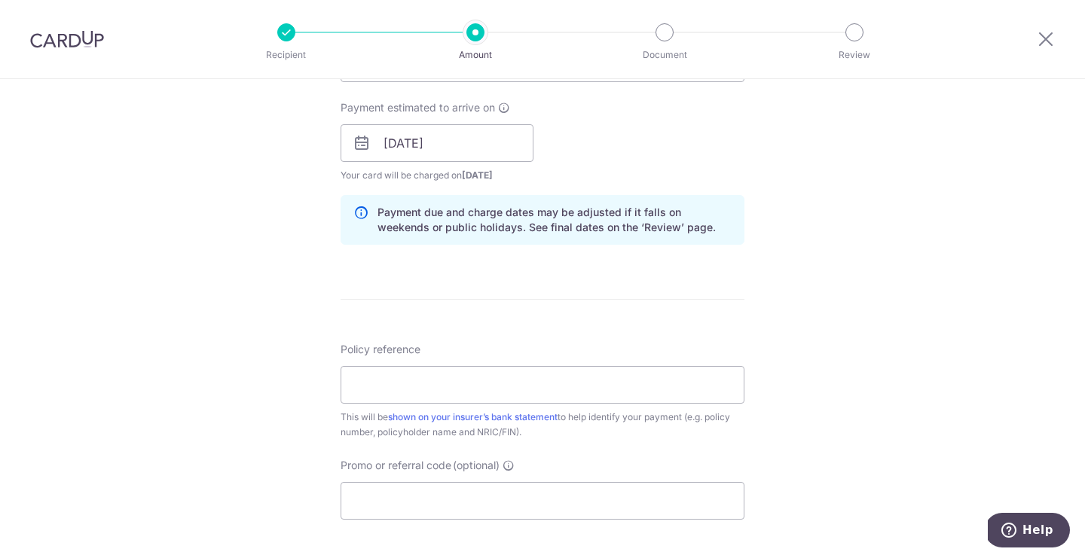
click at [431, 277] on form "Enter payment amount SGD 900.50 900.50 Select Card **** 2293 Add credit card Yo…" at bounding box center [542, 134] width 404 height 1254
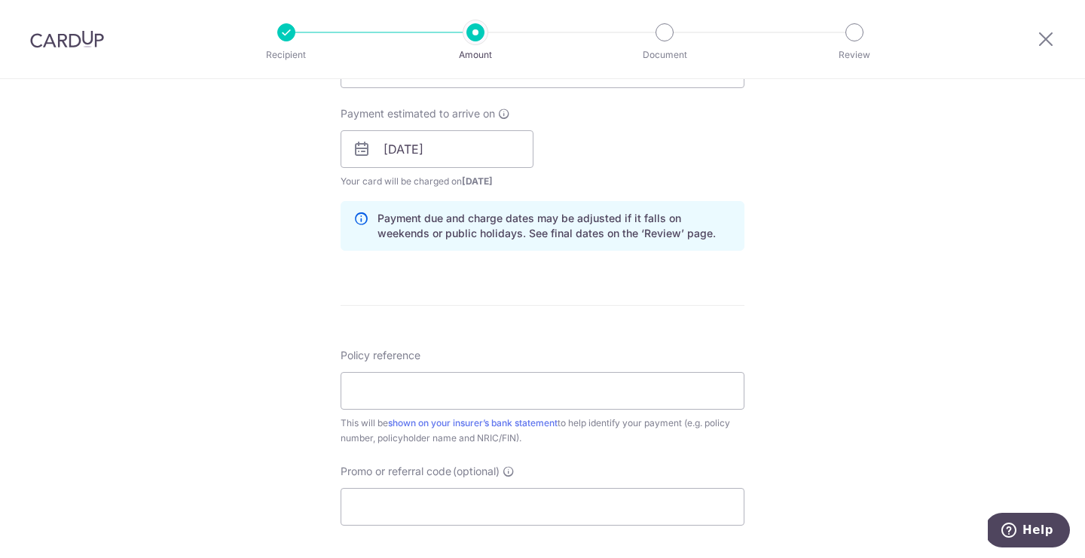
scroll to position [782, 0]
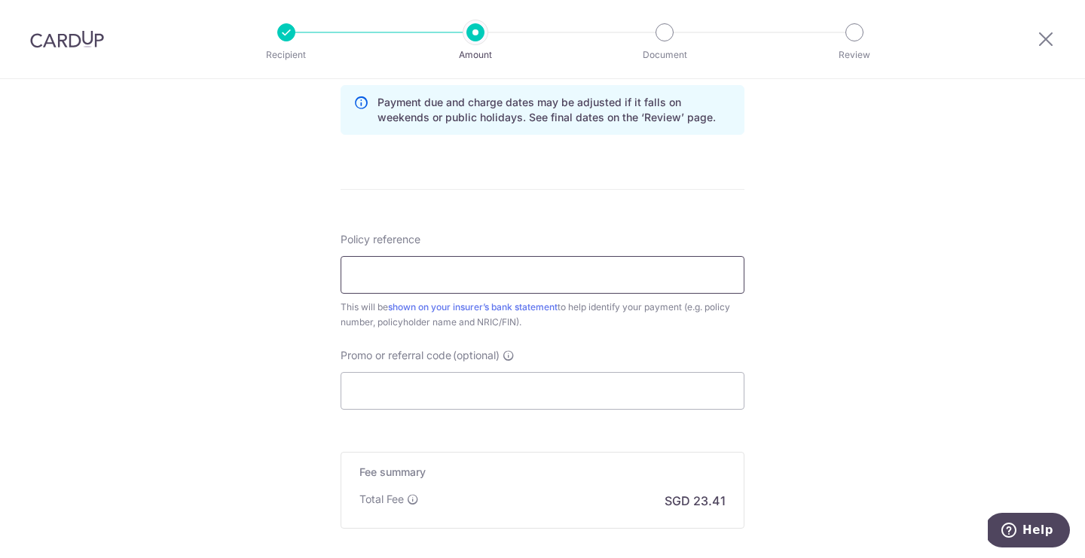
click at [395, 274] on input "Policy reference" at bounding box center [542, 275] width 404 height 38
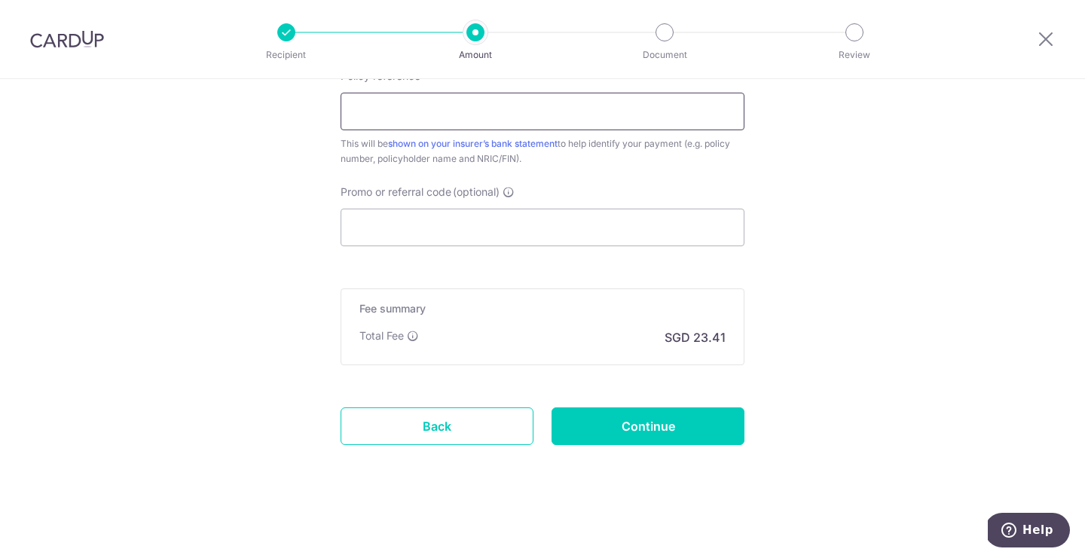
scroll to position [706, 0]
